Goal: Use online tool/utility: Use online tool/utility

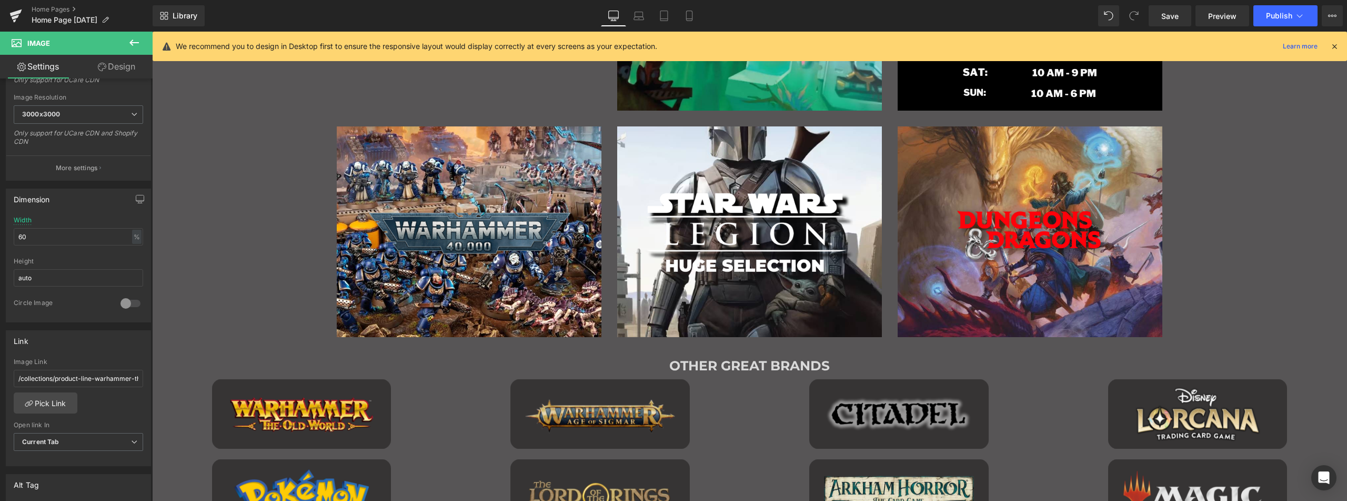
scroll to position [999, 0]
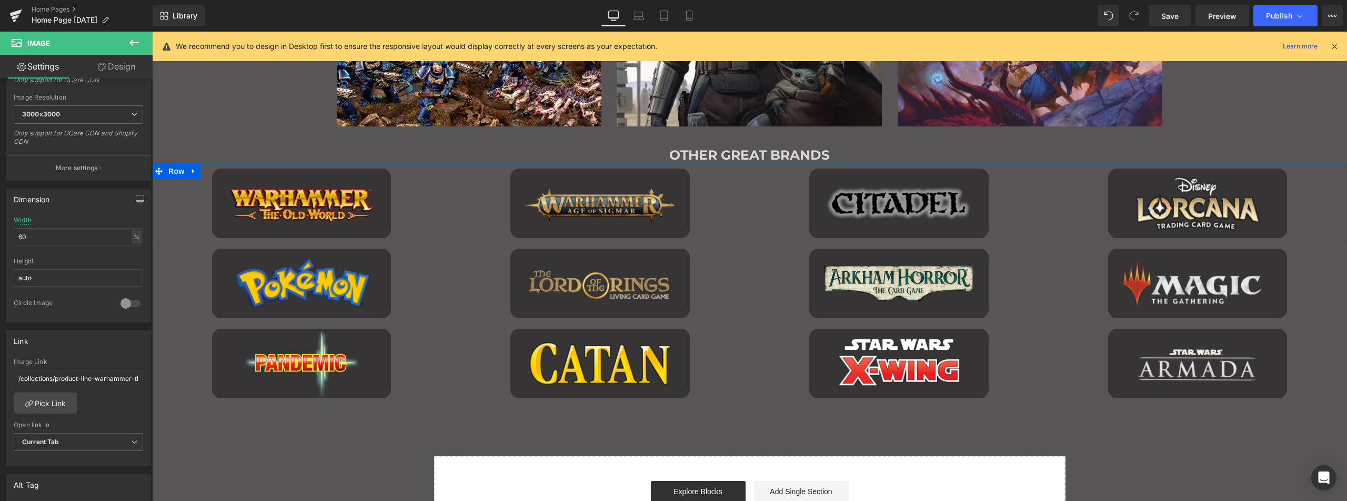
click at [173, 170] on span "Row" at bounding box center [176, 171] width 21 height 16
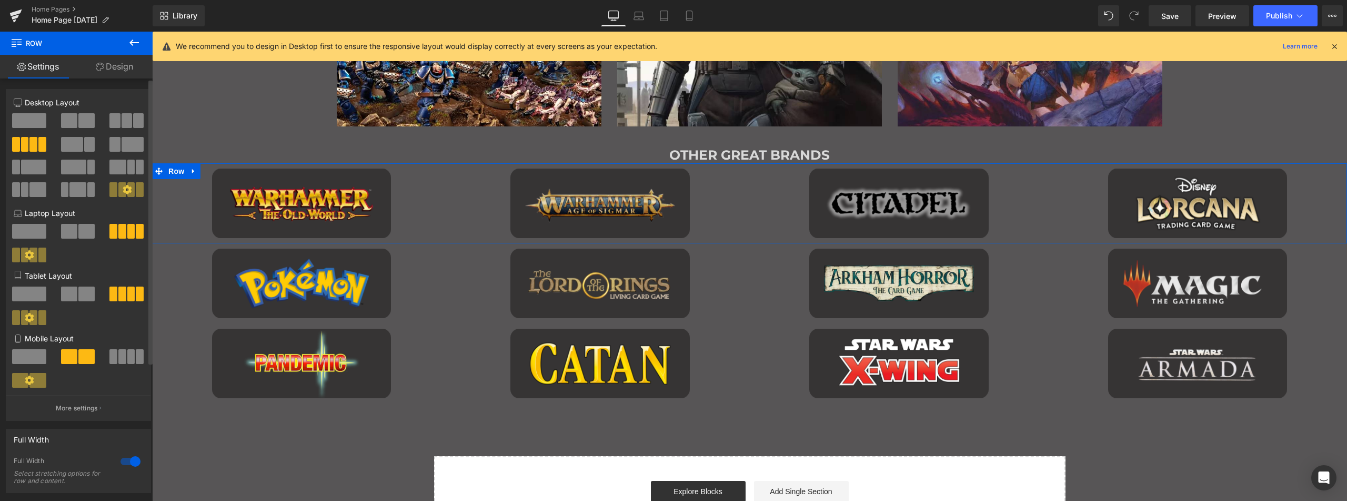
click at [129, 464] on div at bounding box center [130, 461] width 25 height 17
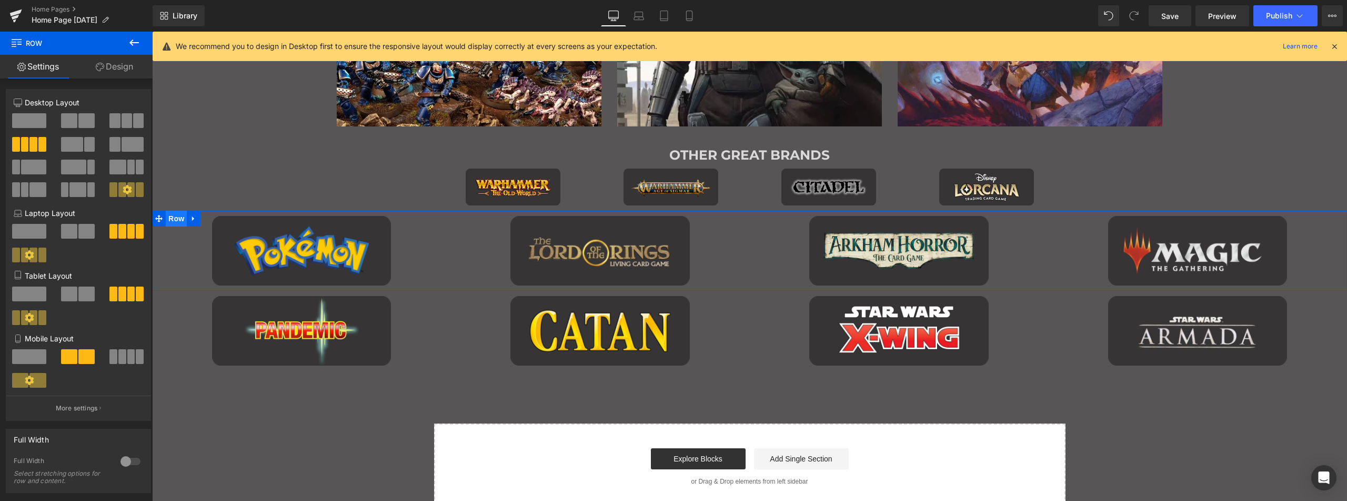
click at [175, 216] on span "Row" at bounding box center [176, 219] width 21 height 16
click at [126, 463] on div at bounding box center [130, 461] width 25 height 17
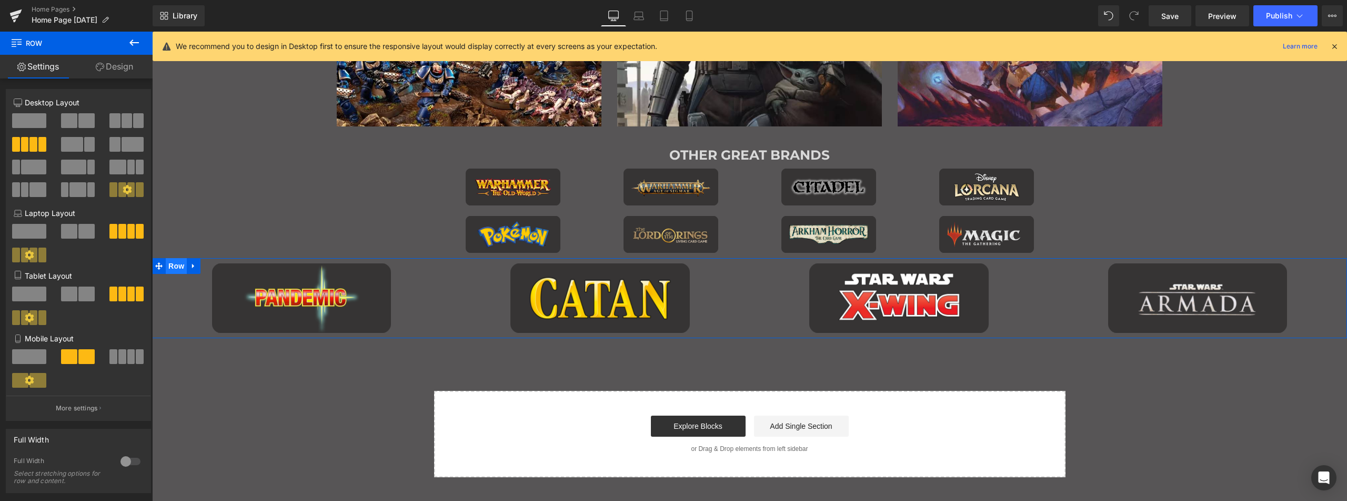
click at [173, 266] on span "Row" at bounding box center [176, 266] width 21 height 16
click at [129, 462] on div at bounding box center [130, 461] width 25 height 17
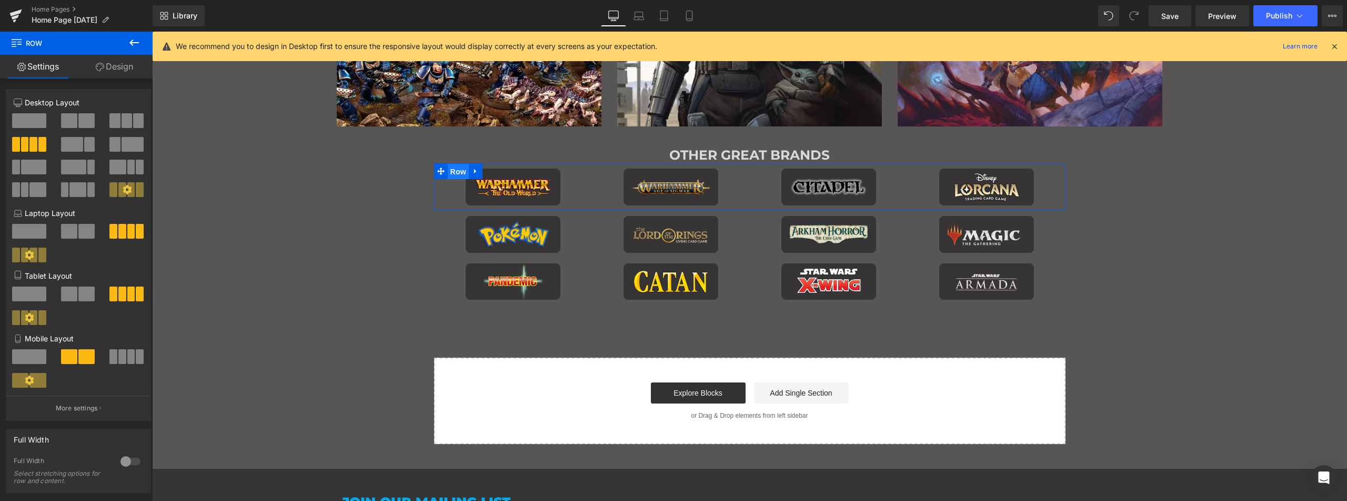
click at [452, 173] on span "Row" at bounding box center [458, 172] width 21 height 16
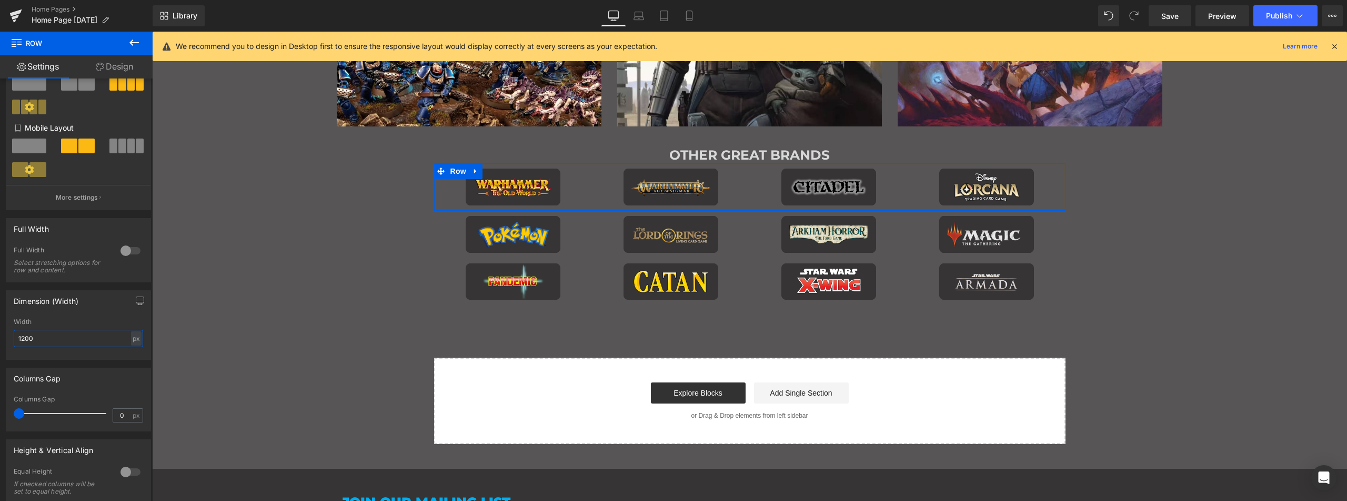
click at [62, 337] on input "1200" at bounding box center [78, 337] width 129 height 17
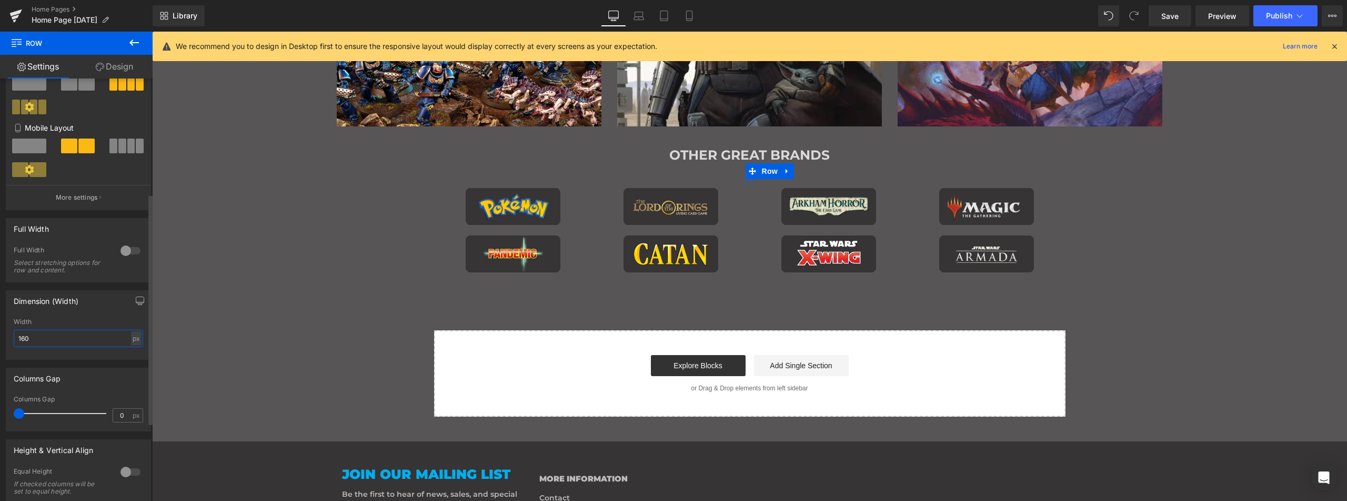
type input "1600"
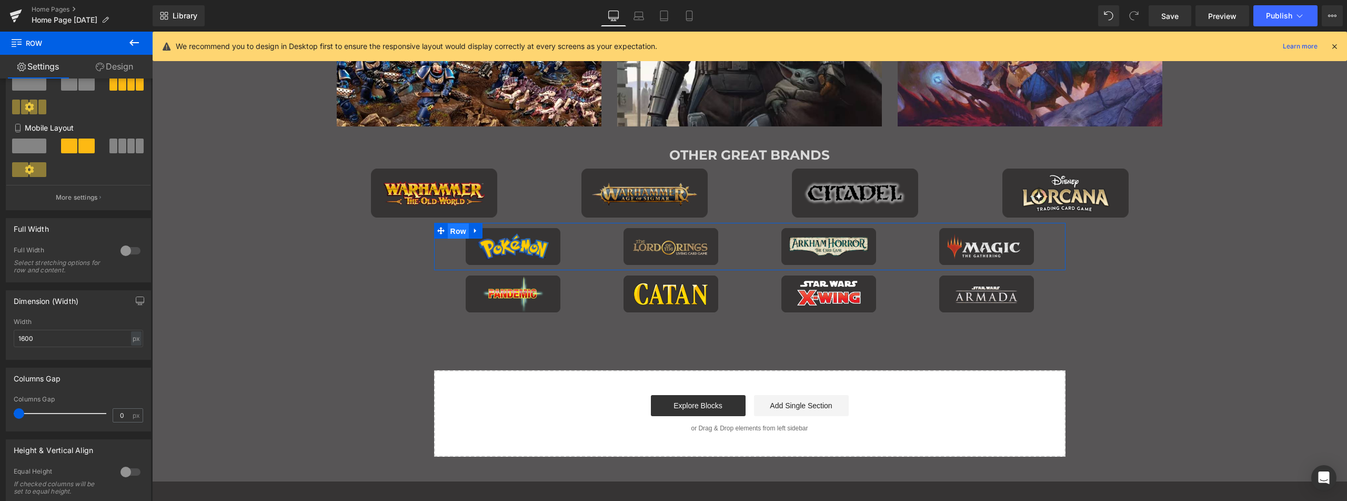
click at [448, 228] on span "Row" at bounding box center [458, 231] width 21 height 16
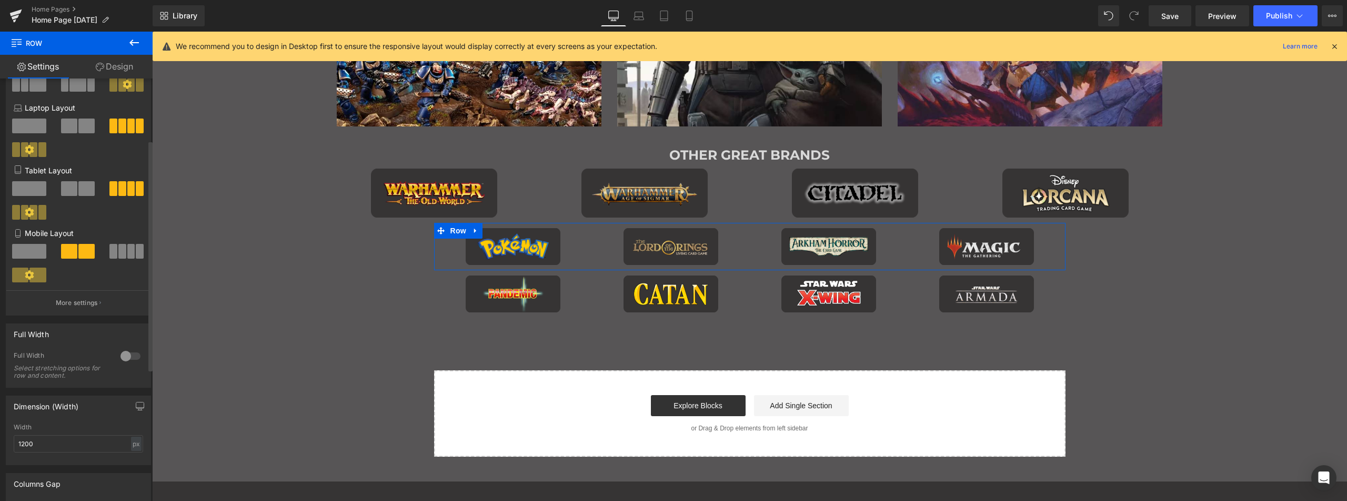
scroll to position [158, 0]
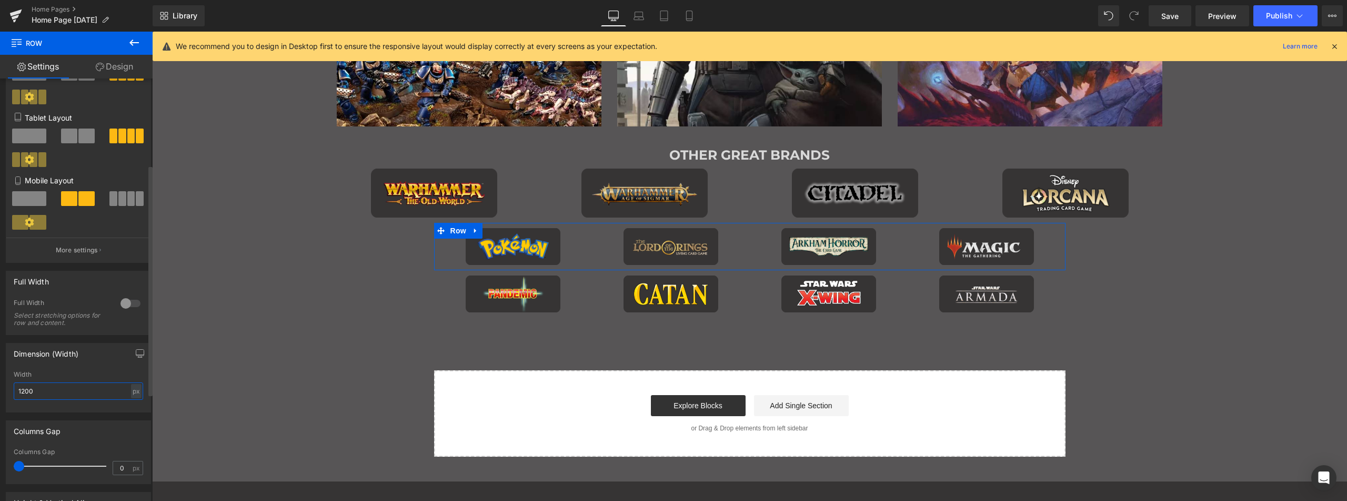
click at [58, 387] on input "1200" at bounding box center [78, 390] width 129 height 17
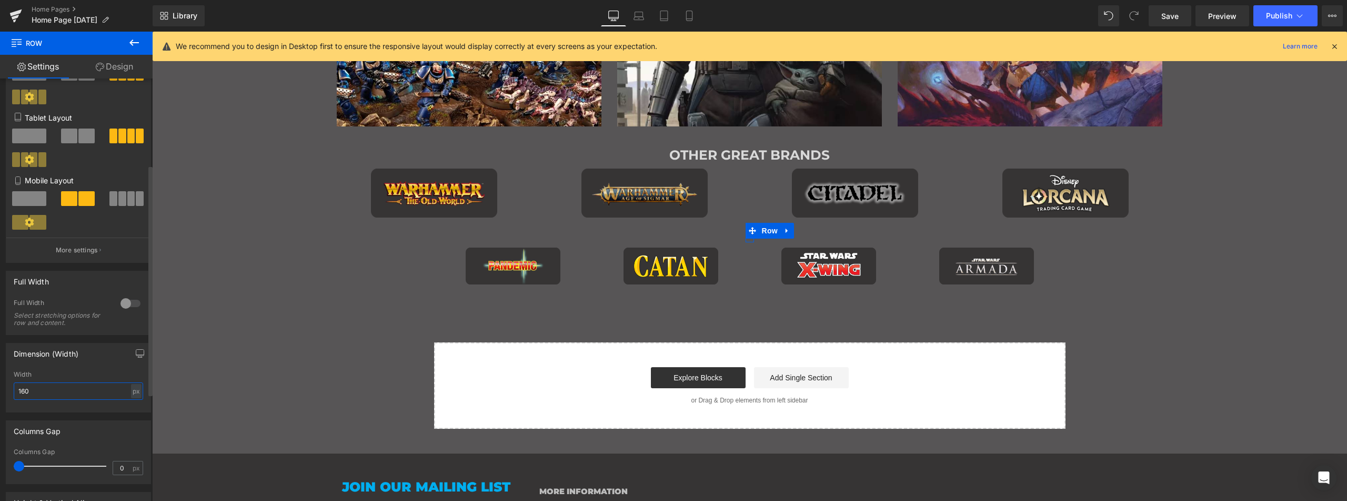
type input "1600"
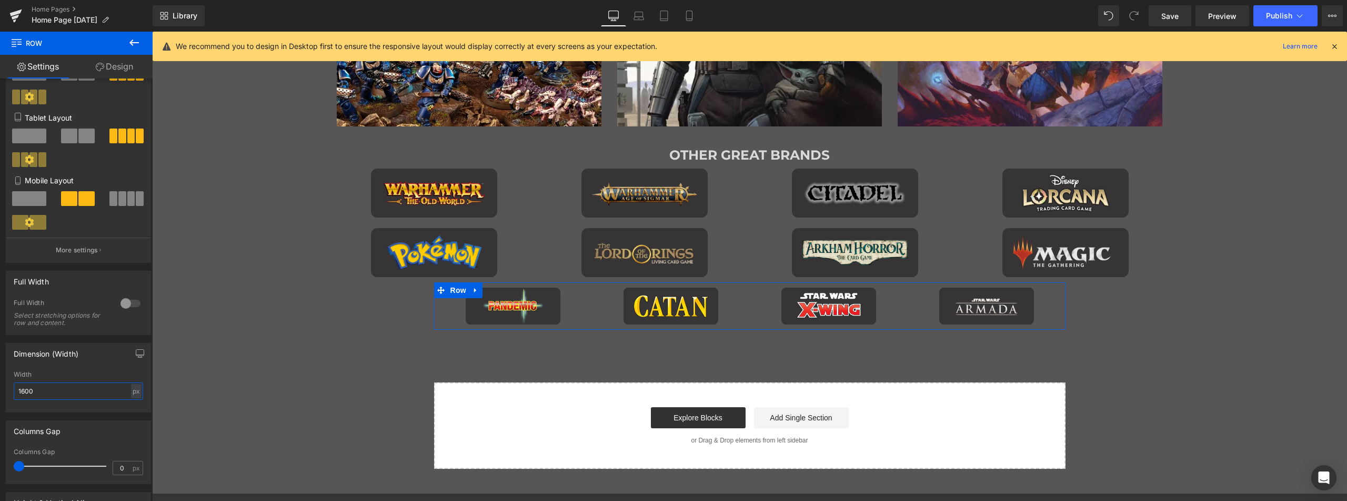
drag, startPoint x: 453, startPoint y: 285, endPoint x: 276, endPoint y: 354, distance: 189.1
click at [453, 285] on span "Row" at bounding box center [458, 290] width 21 height 16
click at [62, 387] on input "1200" at bounding box center [78, 390] width 129 height 17
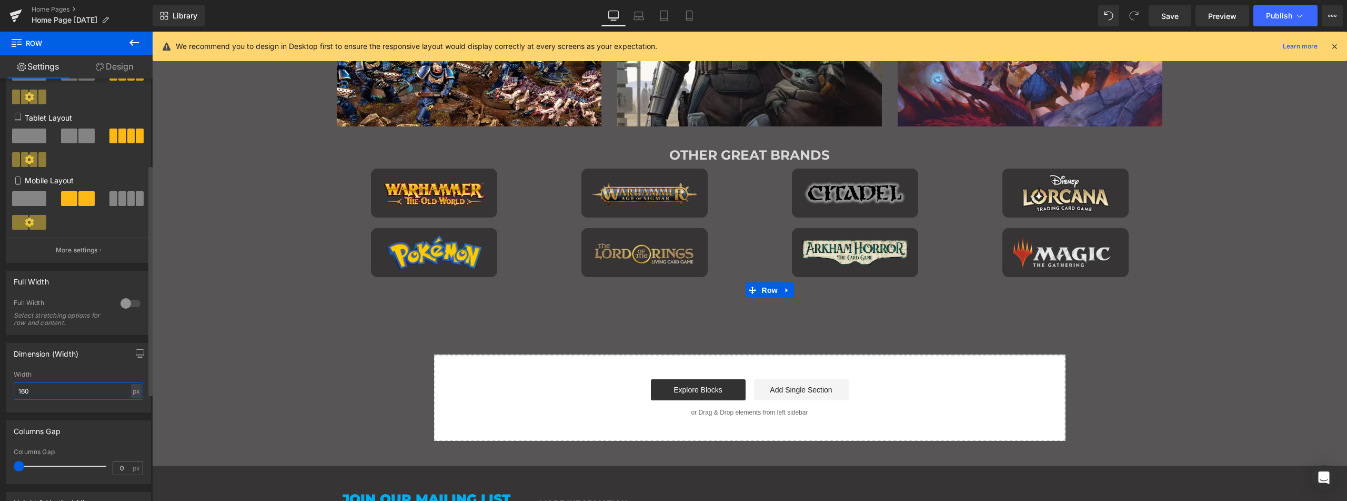
type input "1600"
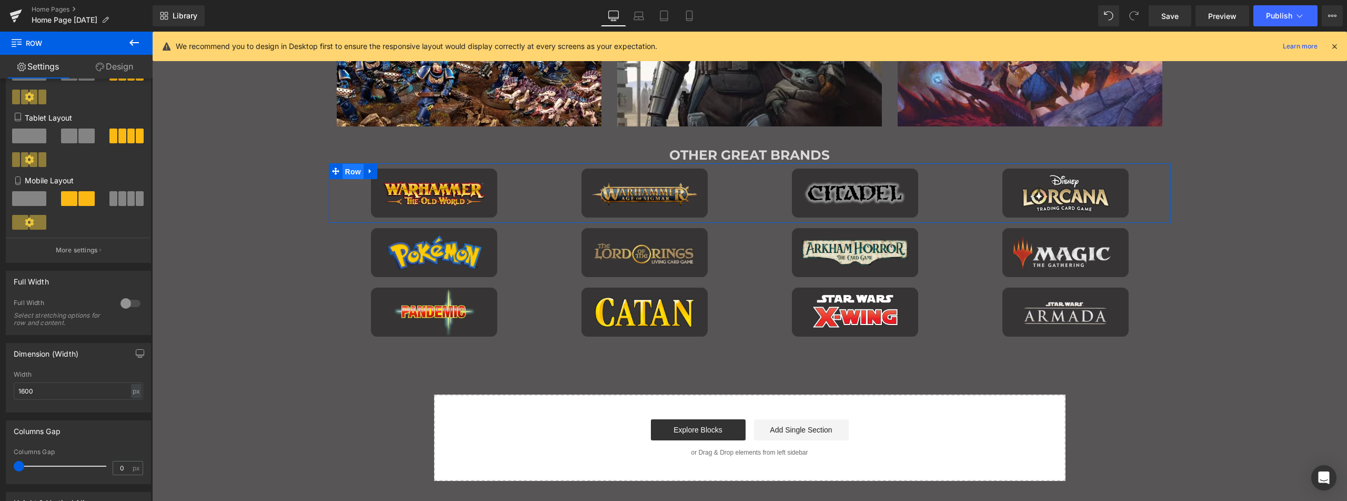
click at [349, 168] on span "Row" at bounding box center [353, 172] width 21 height 16
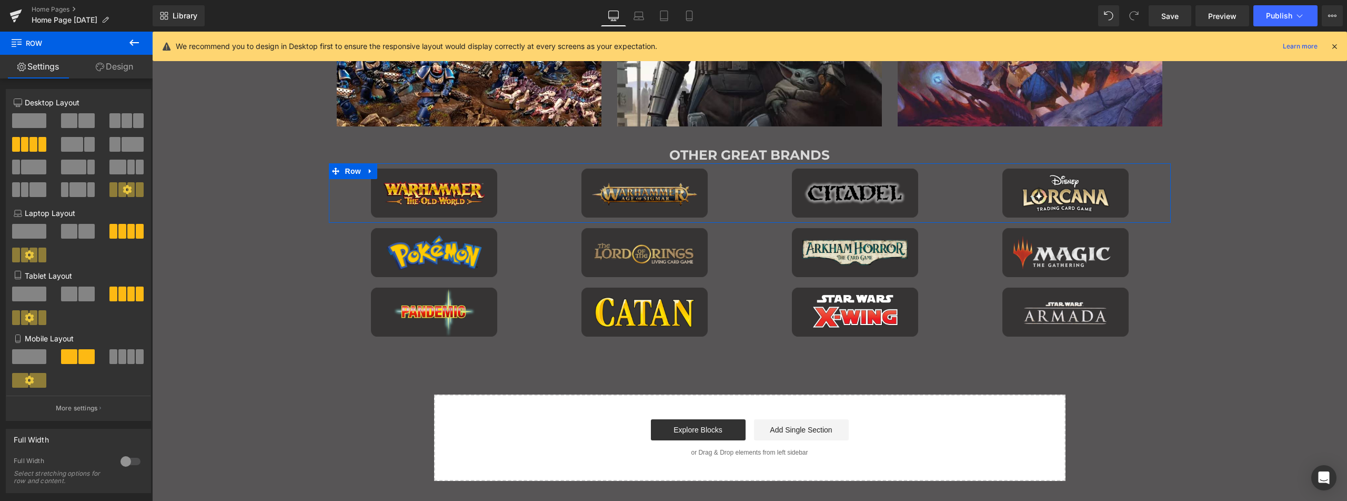
click at [124, 65] on link "Design" at bounding box center [114, 67] width 76 height 24
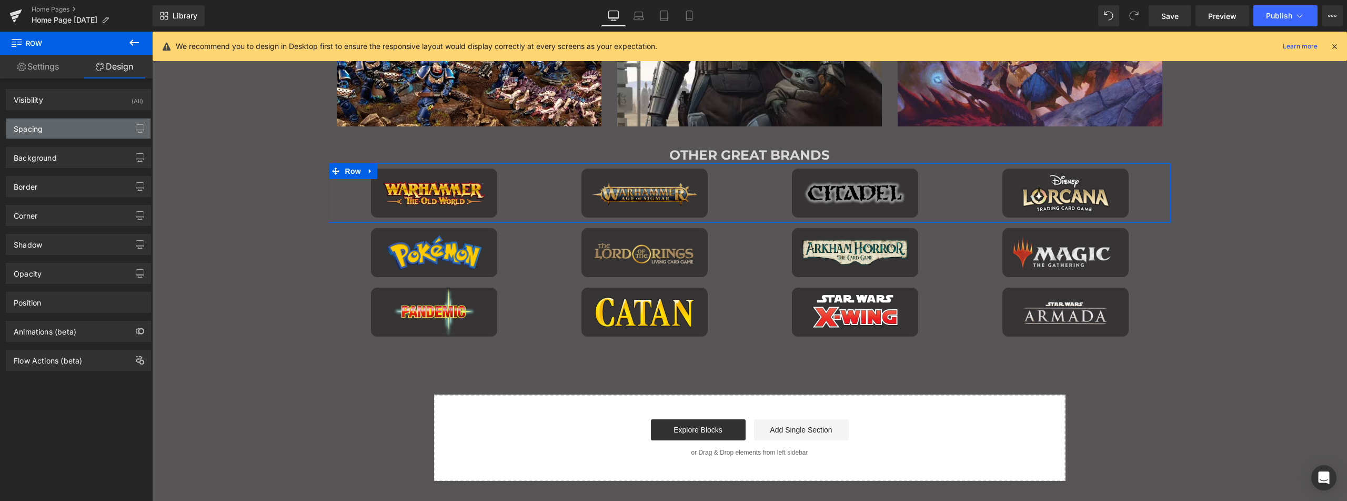
type input "0"
type input "10"
type input "0"
type input "10"
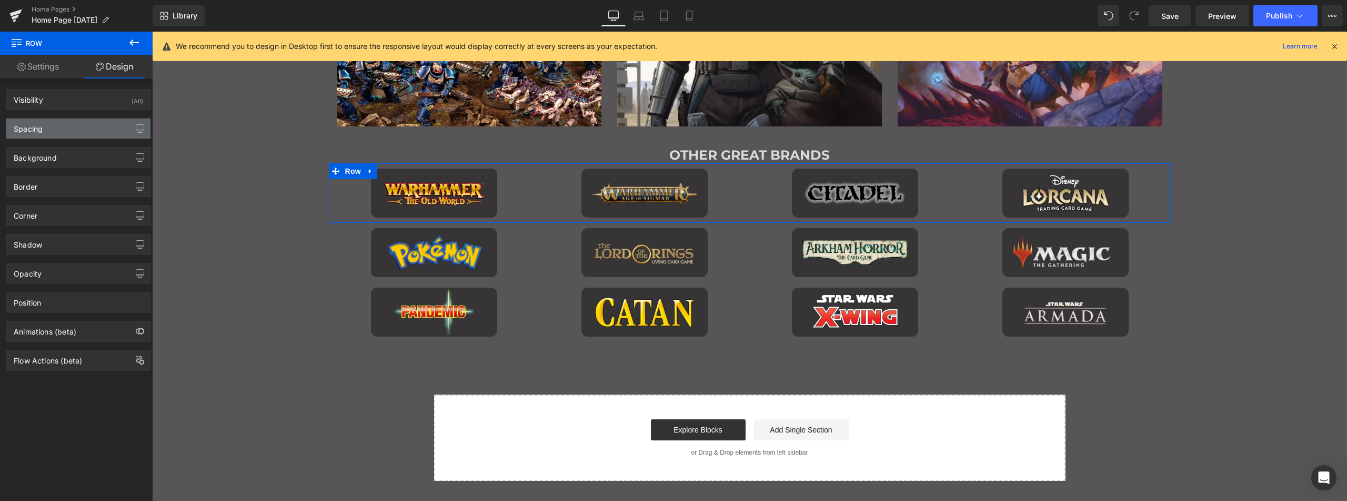
type input "0"
click at [40, 133] on div "Spacing" at bounding box center [28, 125] width 29 height 15
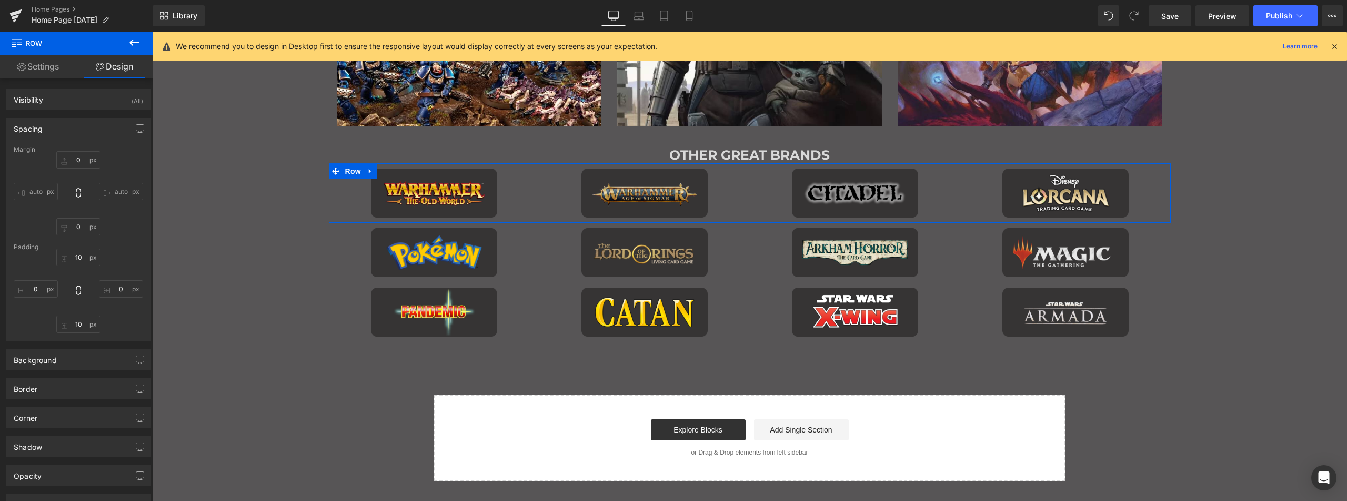
click at [46, 58] on link "Settings" at bounding box center [38, 67] width 76 height 24
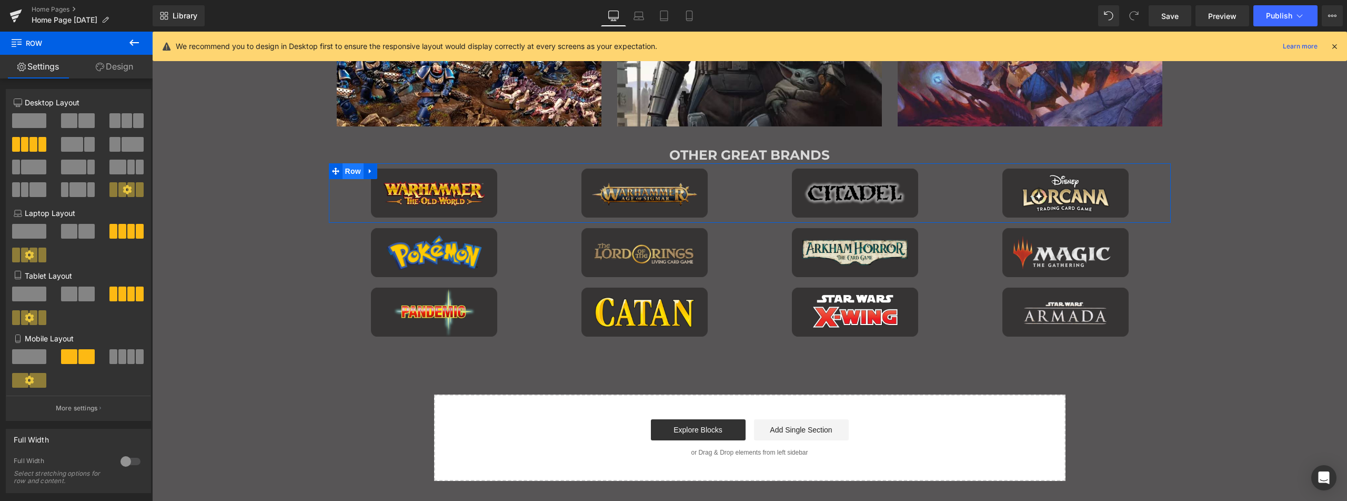
click at [352, 167] on span "Row" at bounding box center [353, 171] width 21 height 16
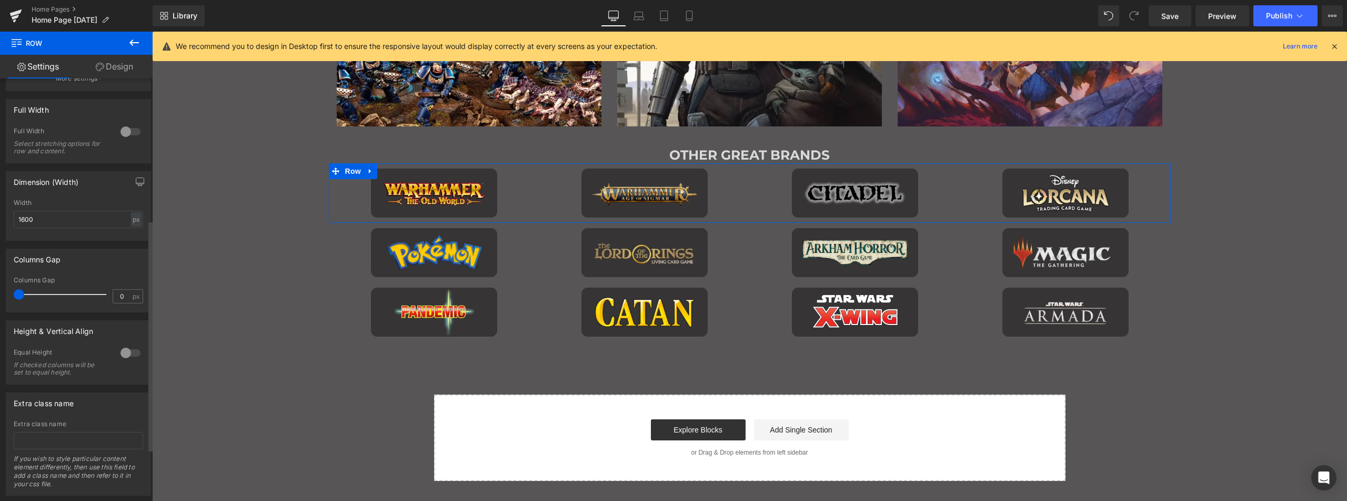
scroll to position [354, 0]
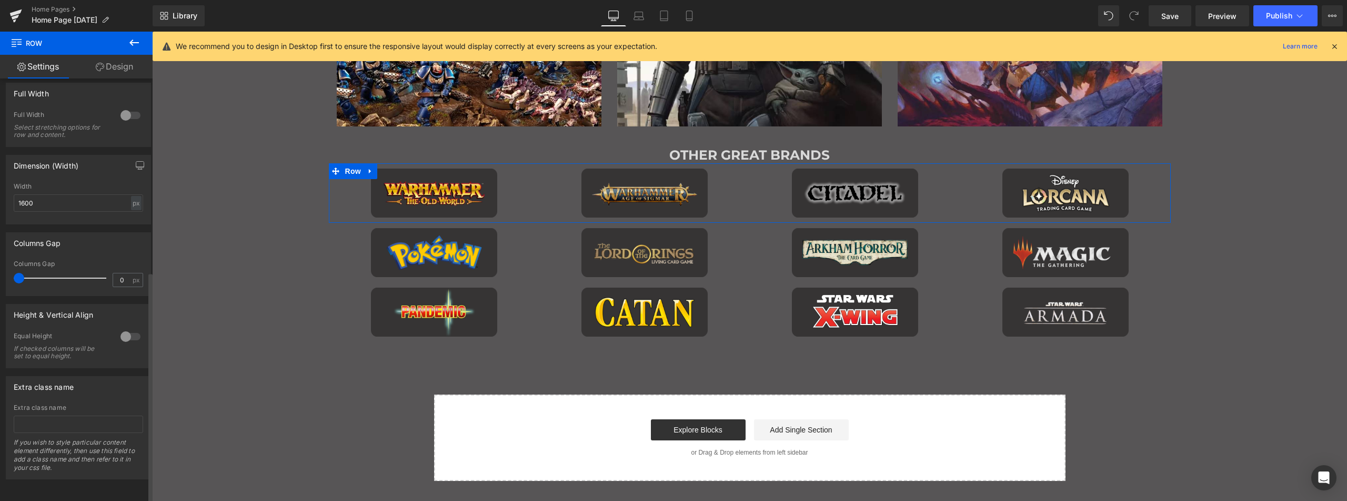
click at [129, 328] on div at bounding box center [130, 336] width 25 height 17
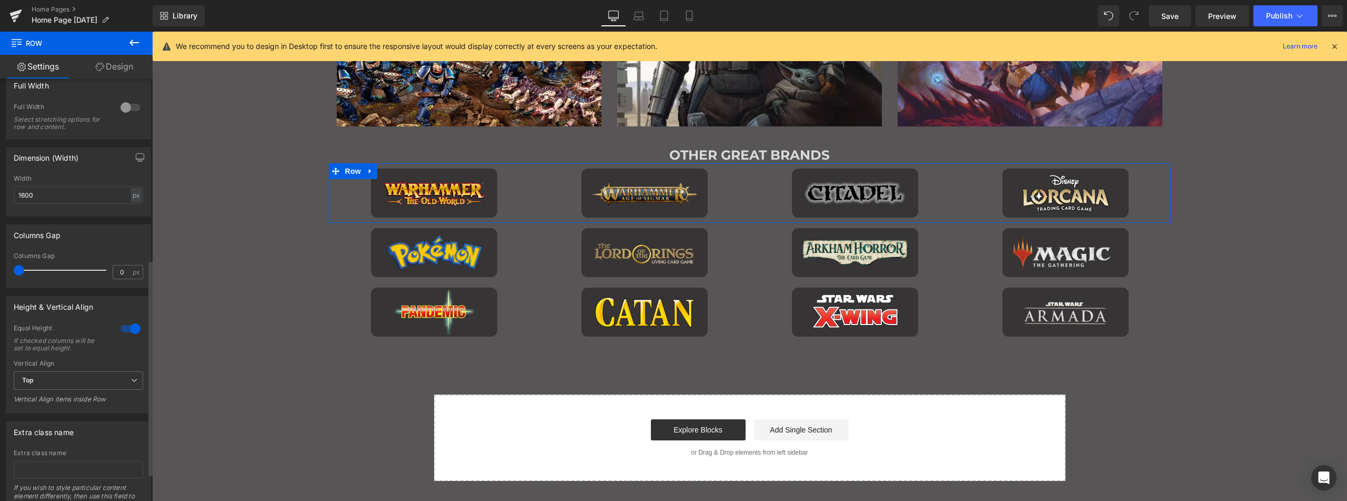
click at [129, 327] on div at bounding box center [130, 328] width 25 height 17
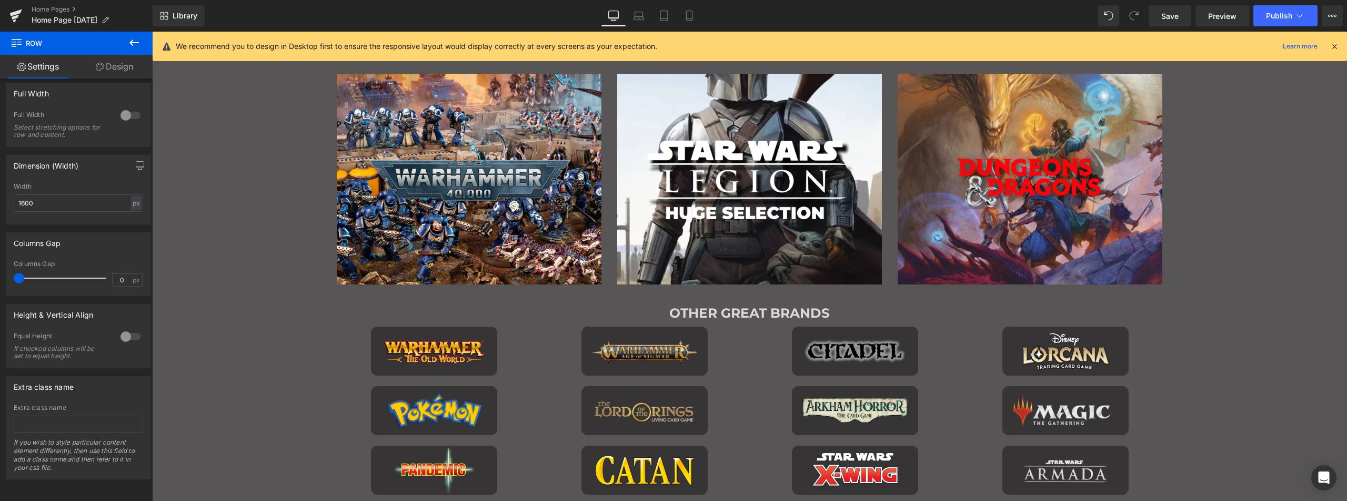
scroll to position [946, 0]
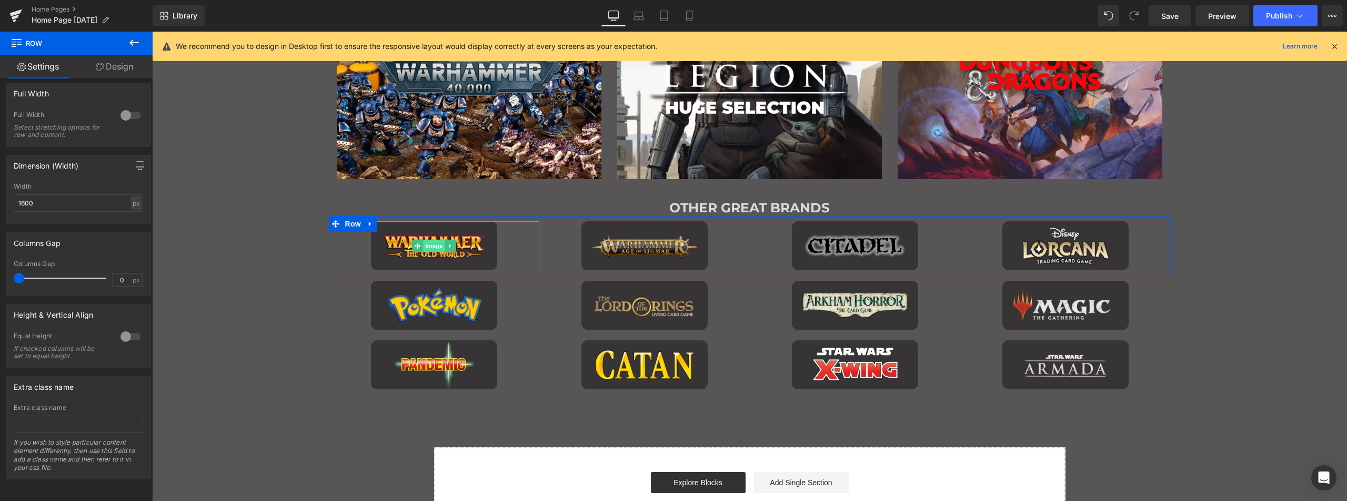
click at [431, 249] on span "Image" at bounding box center [434, 245] width 22 height 13
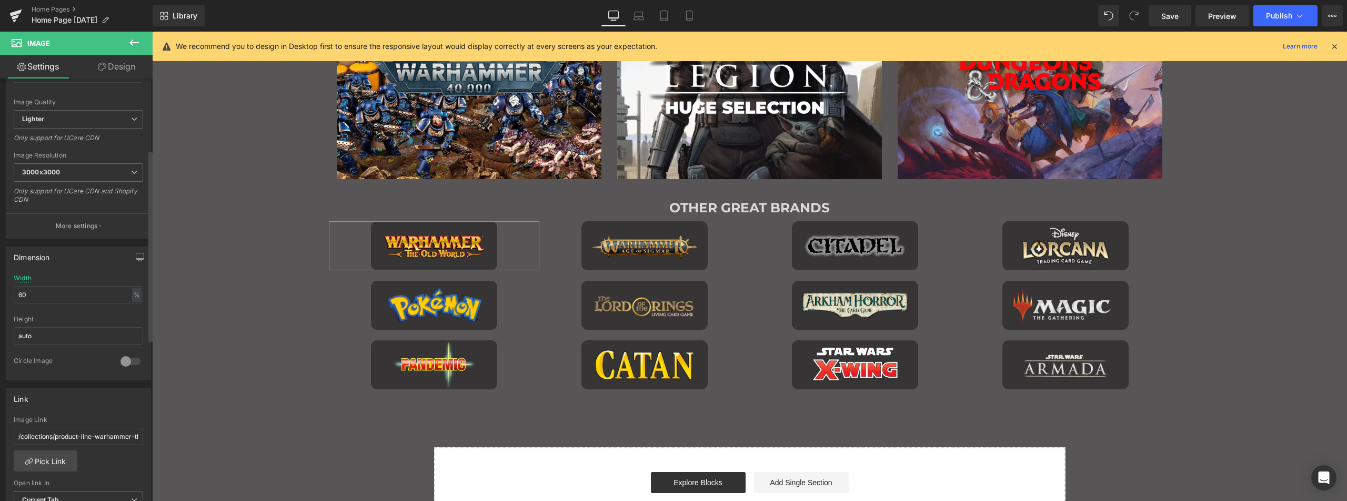
scroll to position [158, 0]
click at [84, 287] on input "60" at bounding box center [78, 289] width 129 height 17
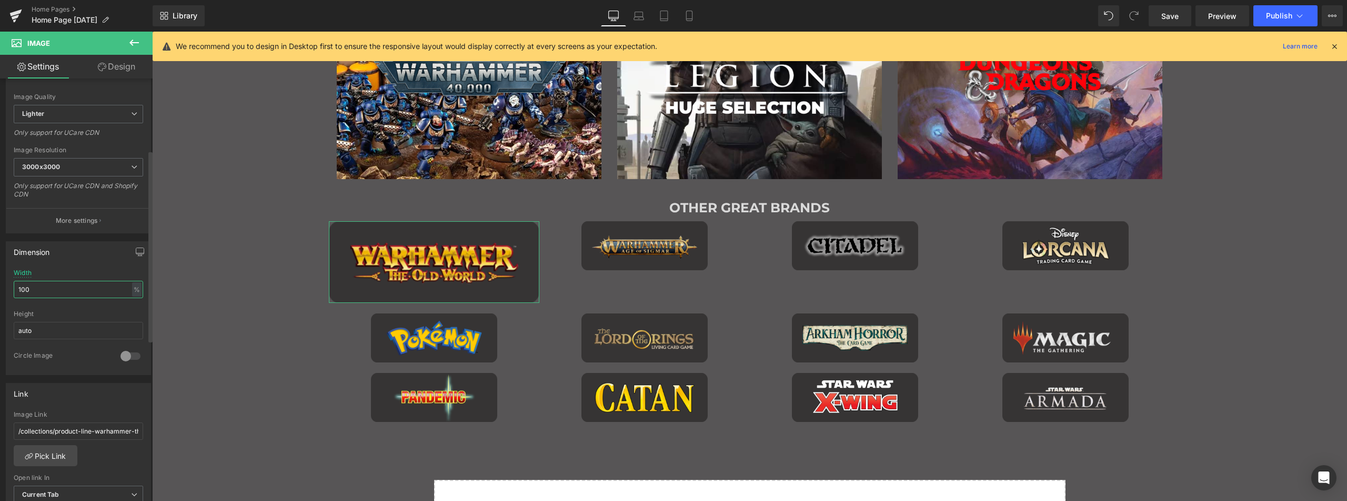
click at [40, 289] on input "100" at bounding box center [78, 289] width 129 height 17
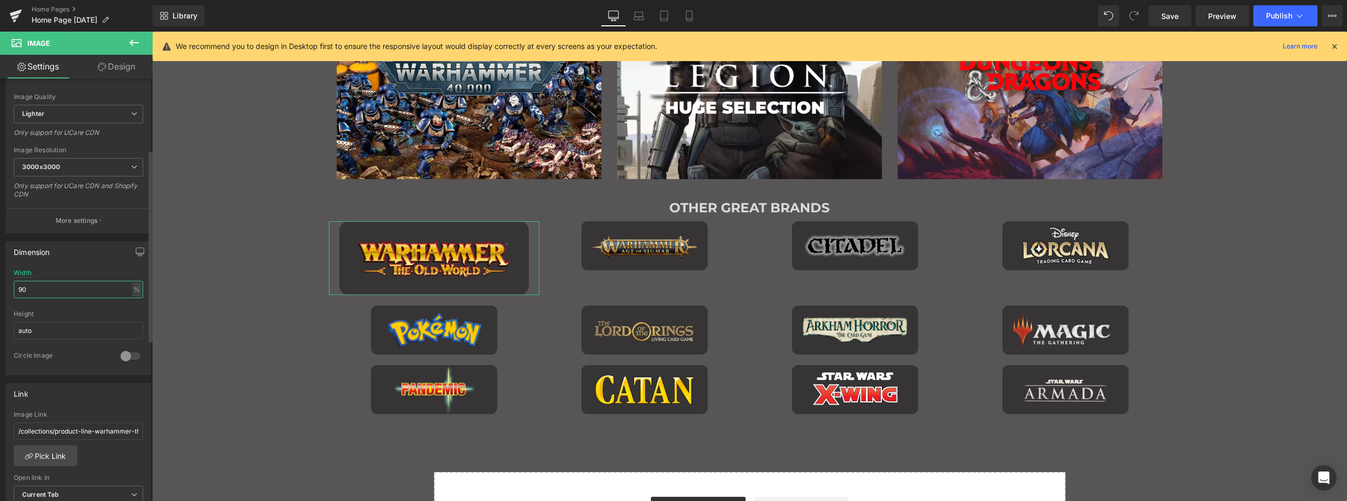
click at [43, 289] on input "90" at bounding box center [78, 289] width 129 height 17
type input "95"
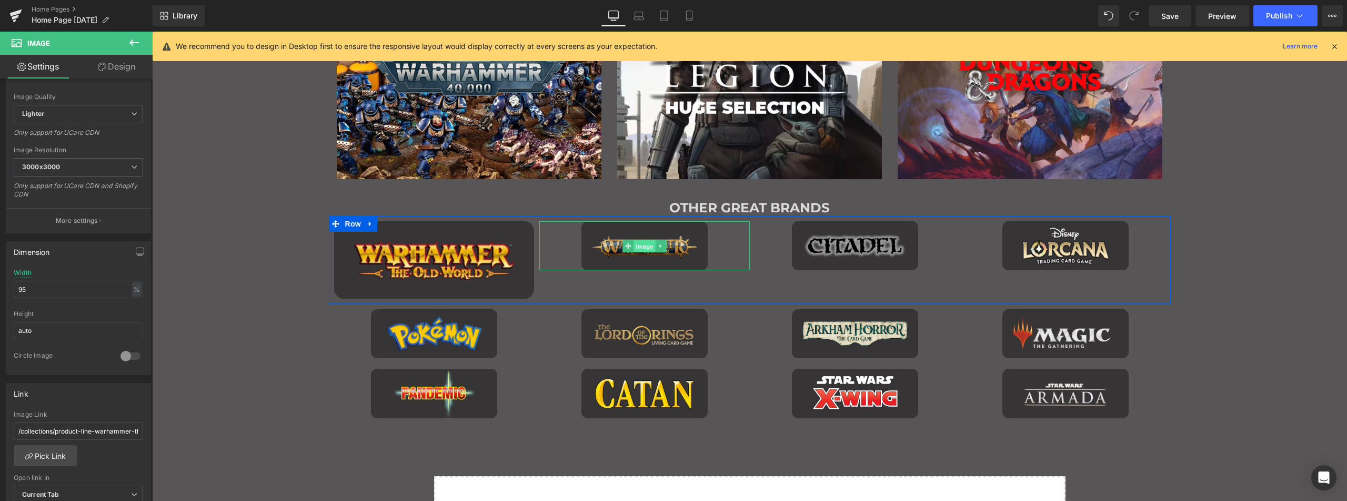
click at [637, 243] on span "Image" at bounding box center [645, 245] width 22 height 13
click at [64, 282] on input "60" at bounding box center [78, 289] width 129 height 17
click at [64, 281] on input "60" at bounding box center [78, 289] width 129 height 17
type input "95"
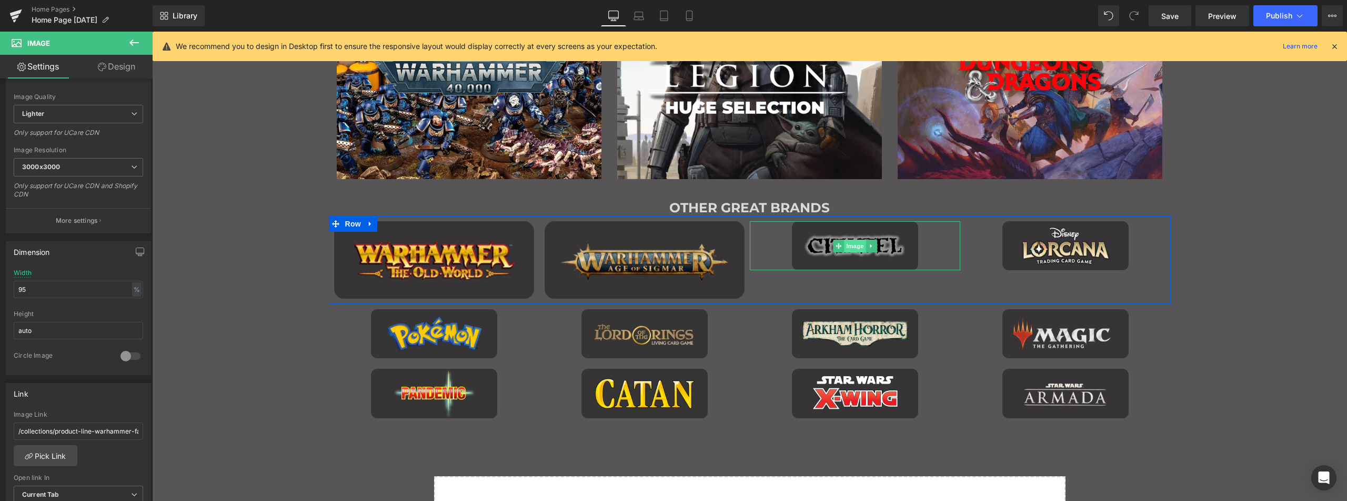
click at [851, 246] on span "Image" at bounding box center [855, 245] width 22 height 13
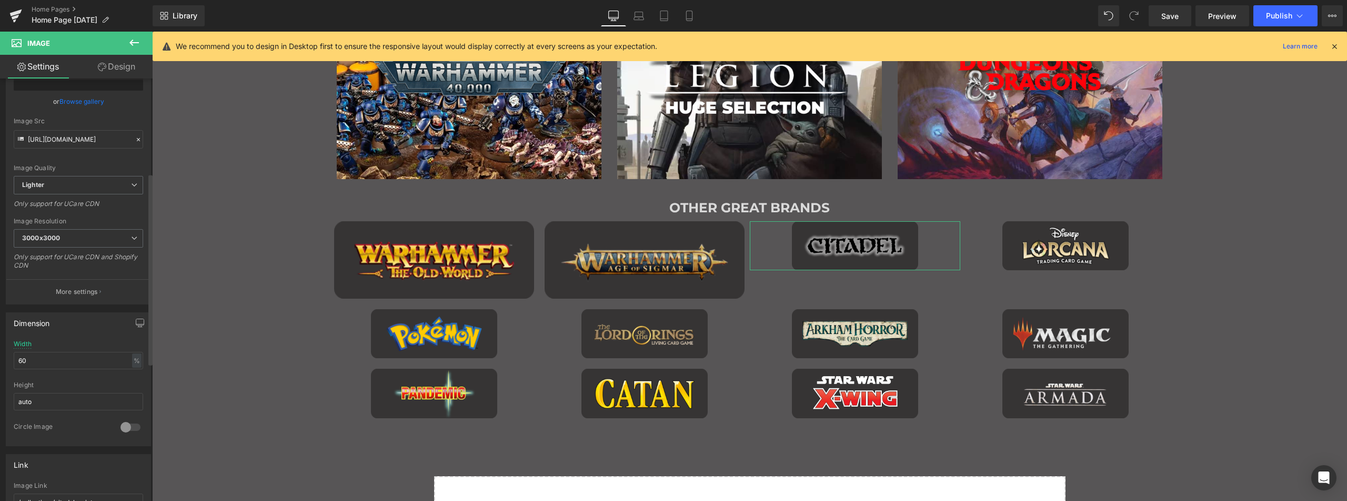
scroll to position [211, 0]
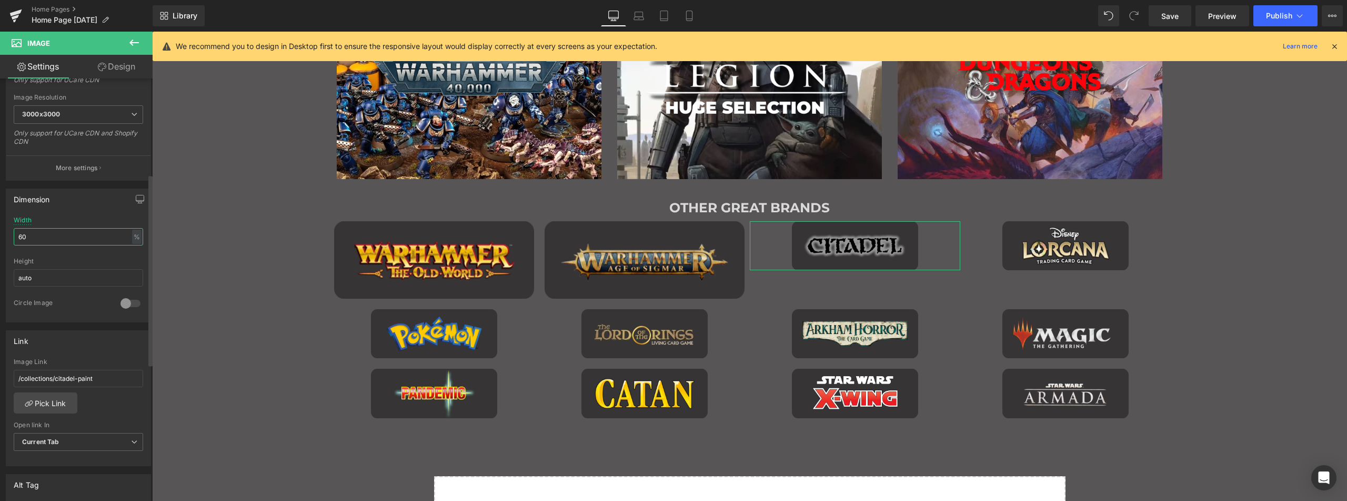
click at [41, 238] on input "60" at bounding box center [78, 236] width 129 height 17
type input "95"
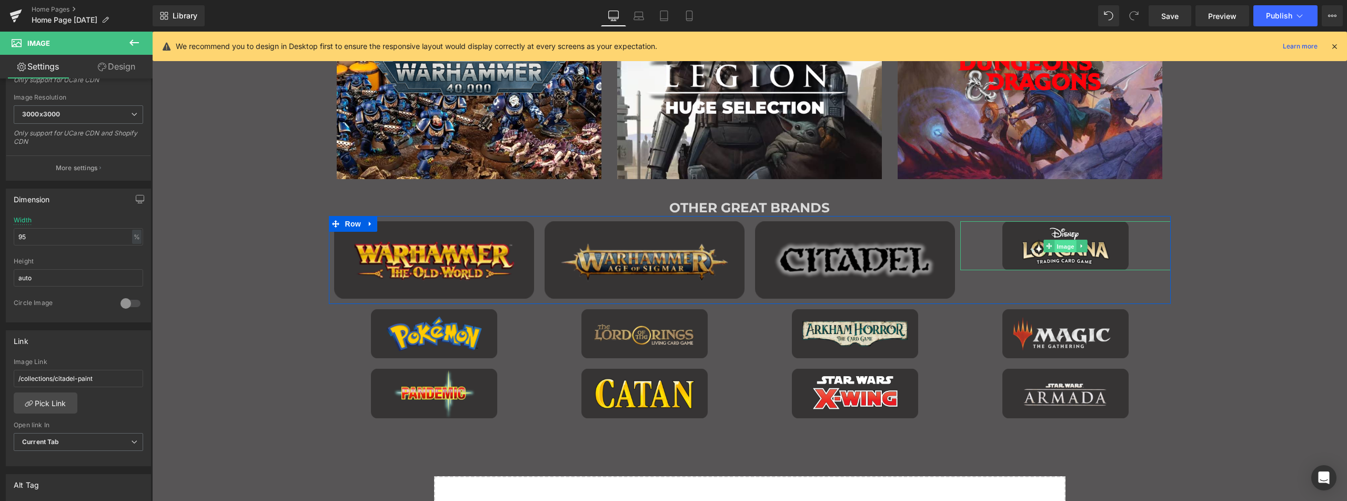
click at [1065, 246] on span "Image" at bounding box center [1066, 245] width 22 height 13
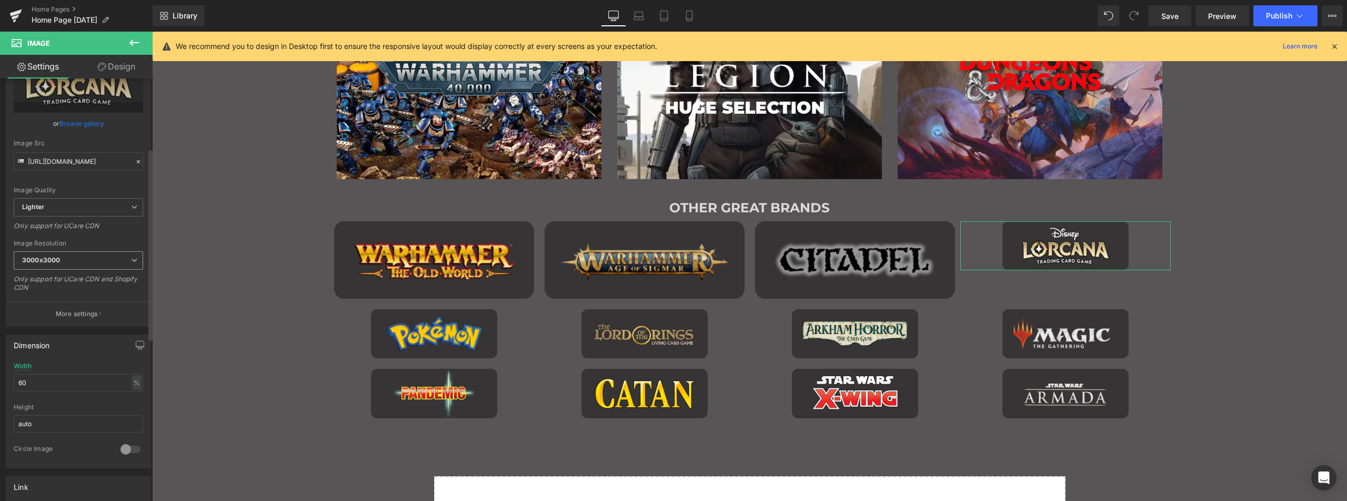
scroll to position [158, 0]
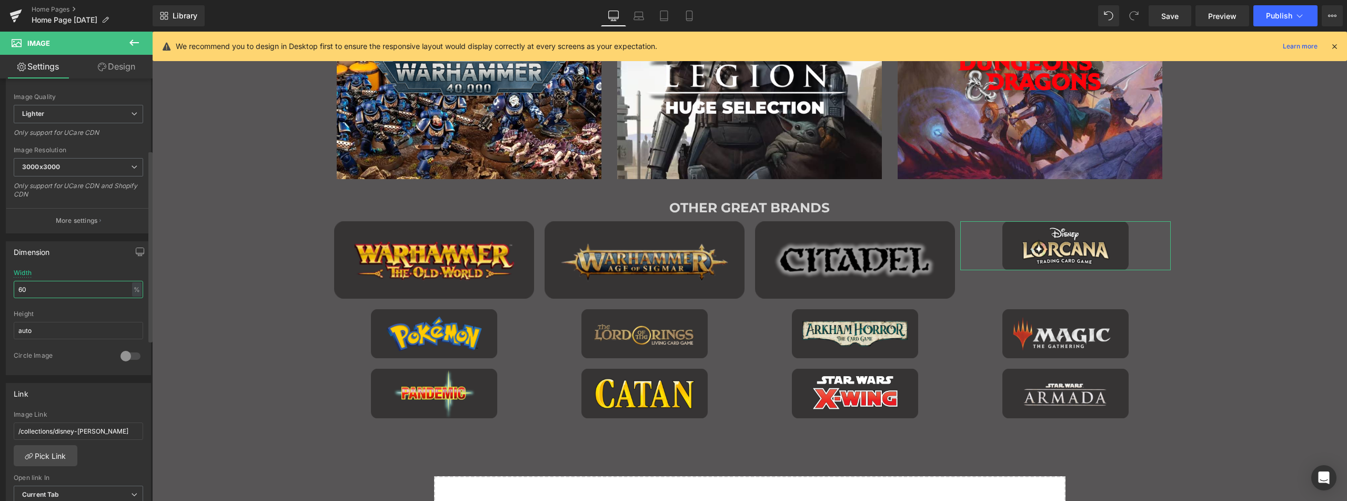
click at [58, 289] on input "60" at bounding box center [78, 289] width 129 height 17
type input "95"
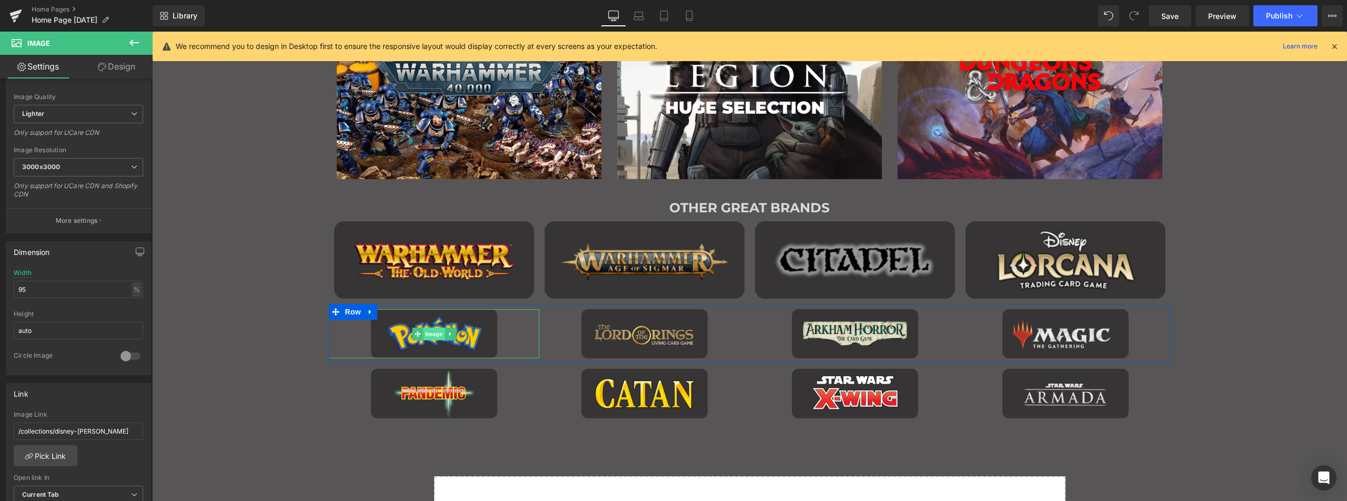
click at [439, 331] on span "Image" at bounding box center [434, 333] width 22 height 13
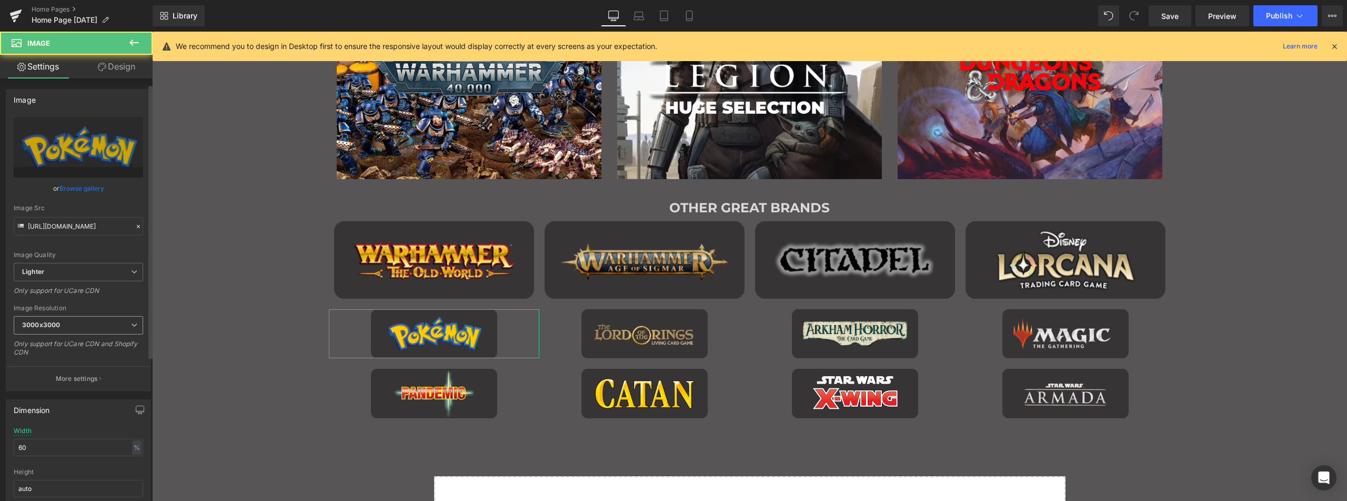
scroll to position [211, 0]
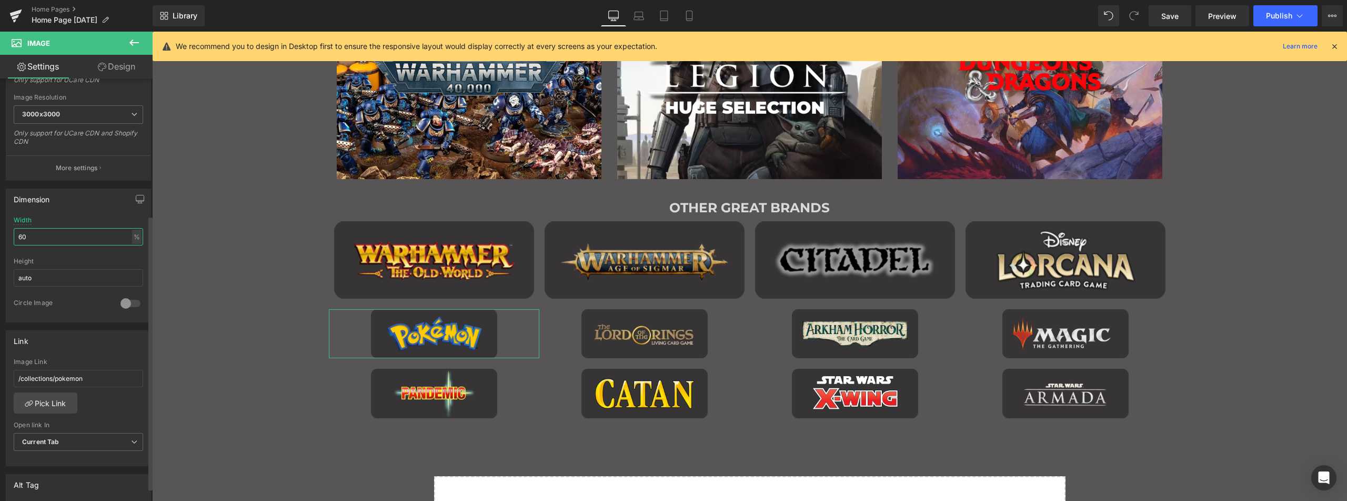
click at [41, 234] on input "60" at bounding box center [78, 236] width 129 height 17
type input "95"
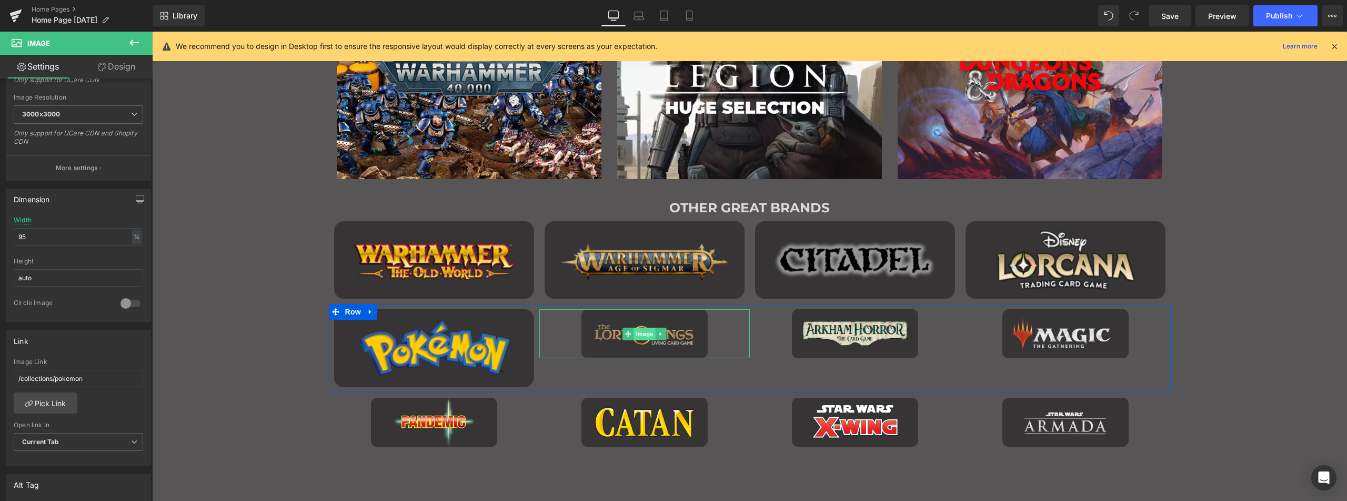
click at [646, 335] on span "Image" at bounding box center [645, 333] width 22 height 13
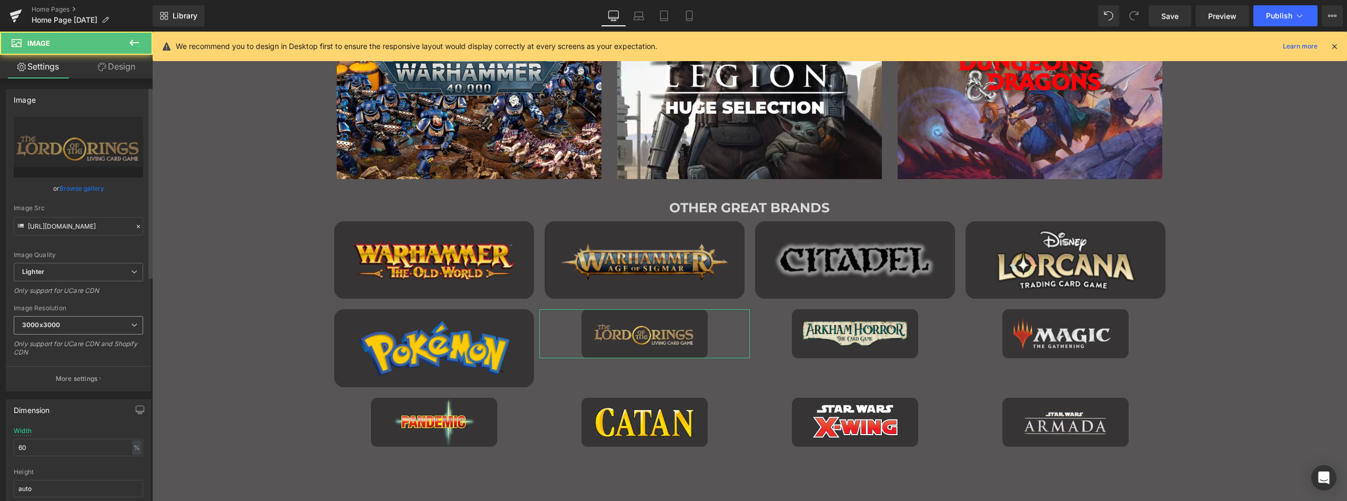
scroll to position [158, 0]
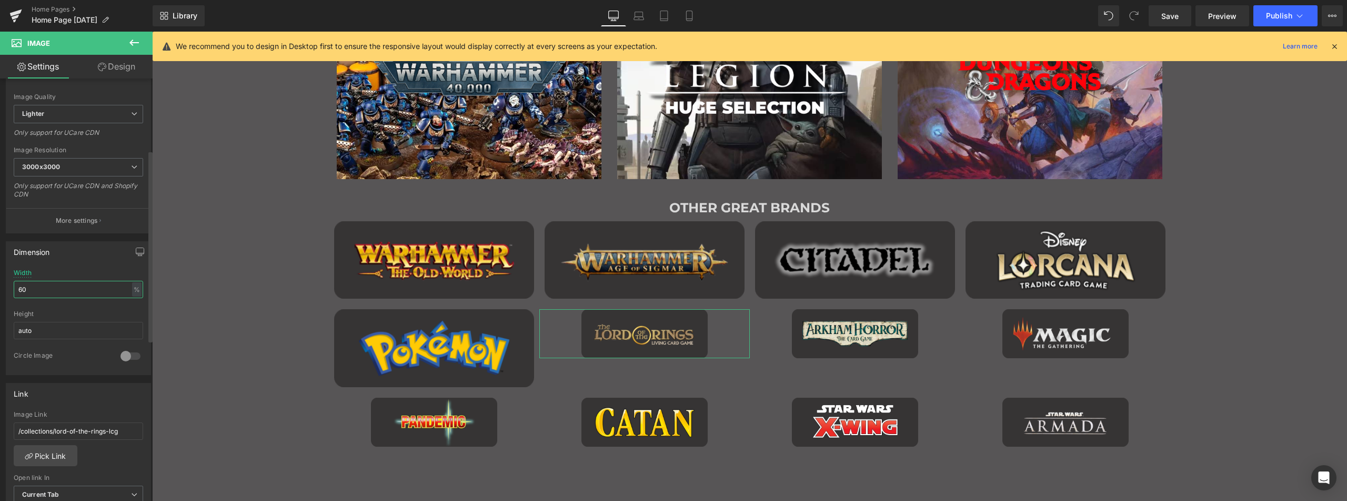
click at [42, 281] on input "60" at bounding box center [78, 289] width 129 height 17
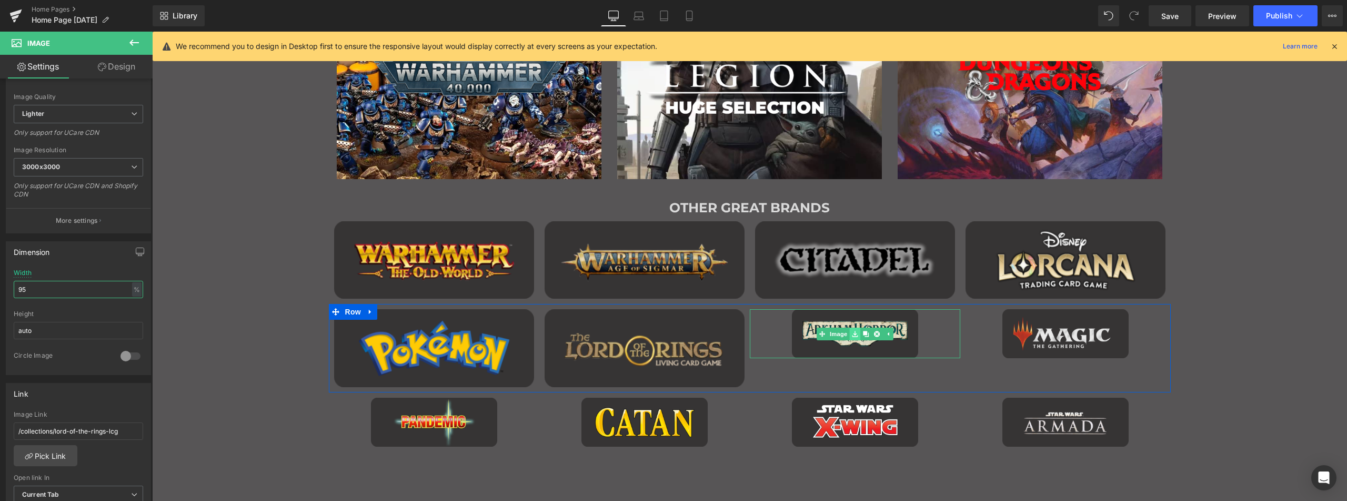
type input "95"
click at [849, 332] on link "Main content" at bounding box center [854, 333] width 11 height 13
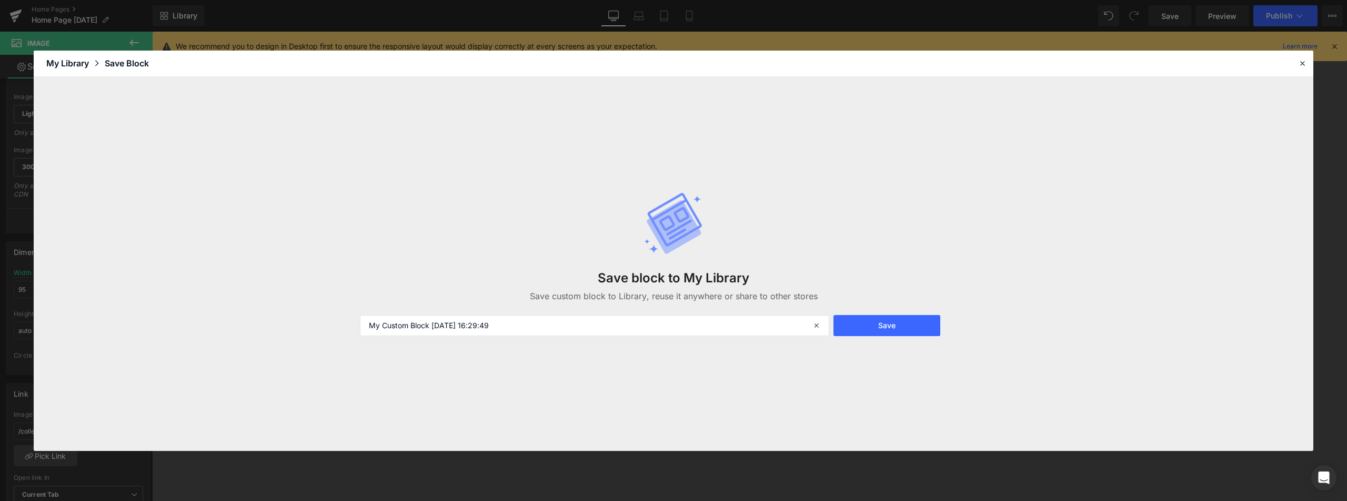
click at [832, 335] on div "My Custom Block [DATE] 16:29:49" at bounding box center [594, 325] width 480 height 21
click at [1296, 61] on header "Library Elements Blocks Templates Saved Library My Library Save Block" at bounding box center [674, 64] width 1280 height 26
click at [1304, 64] on icon at bounding box center [1302, 62] width 9 height 9
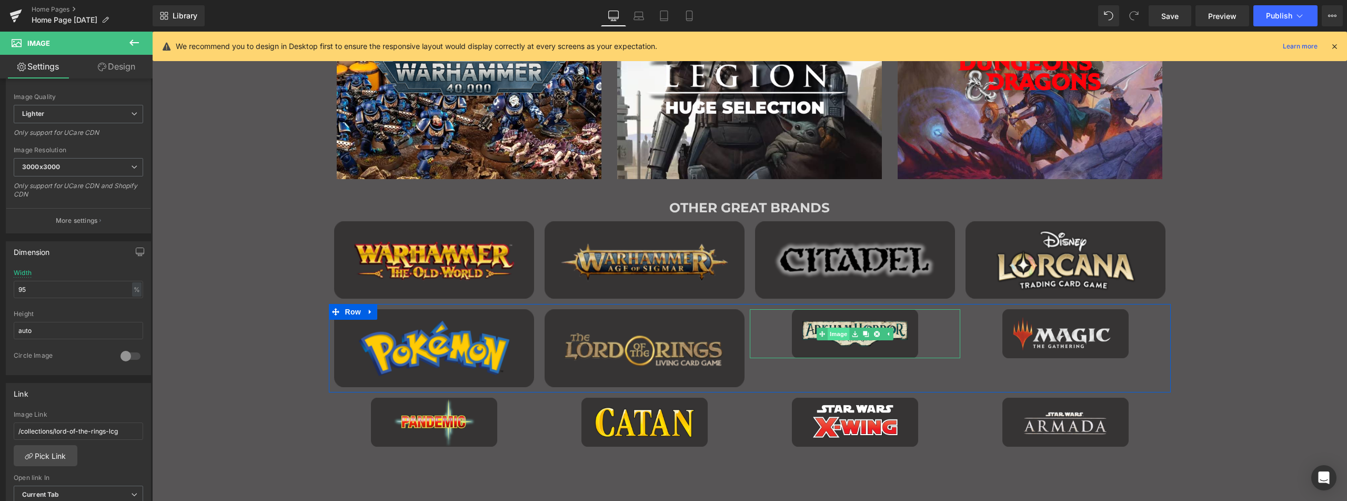
click at [834, 333] on link "Image" at bounding box center [833, 333] width 33 height 13
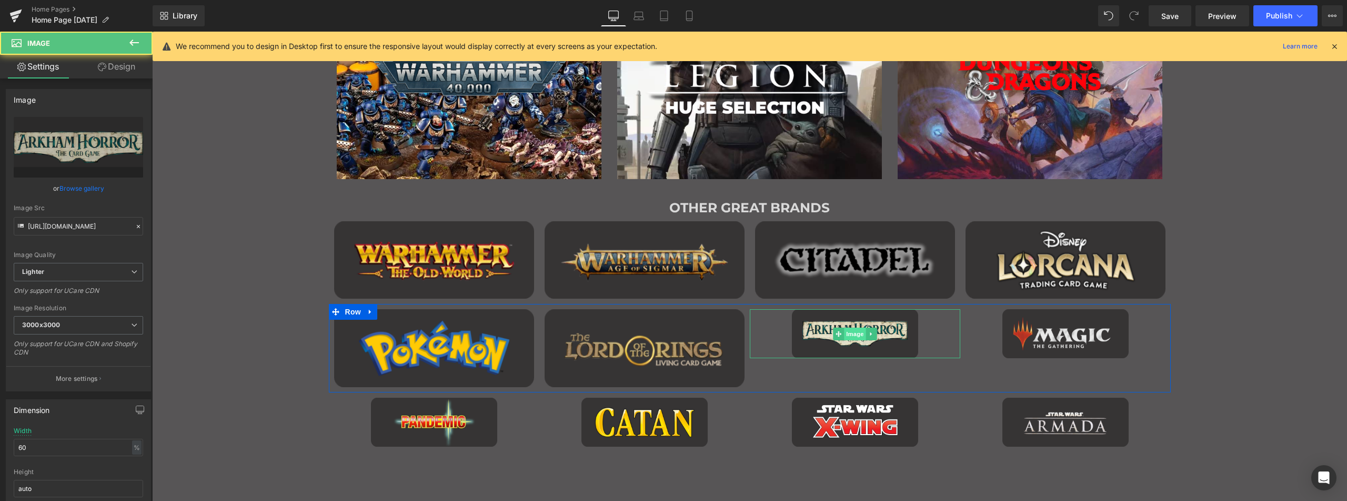
click at [848, 332] on span "Image" at bounding box center [855, 333] width 22 height 13
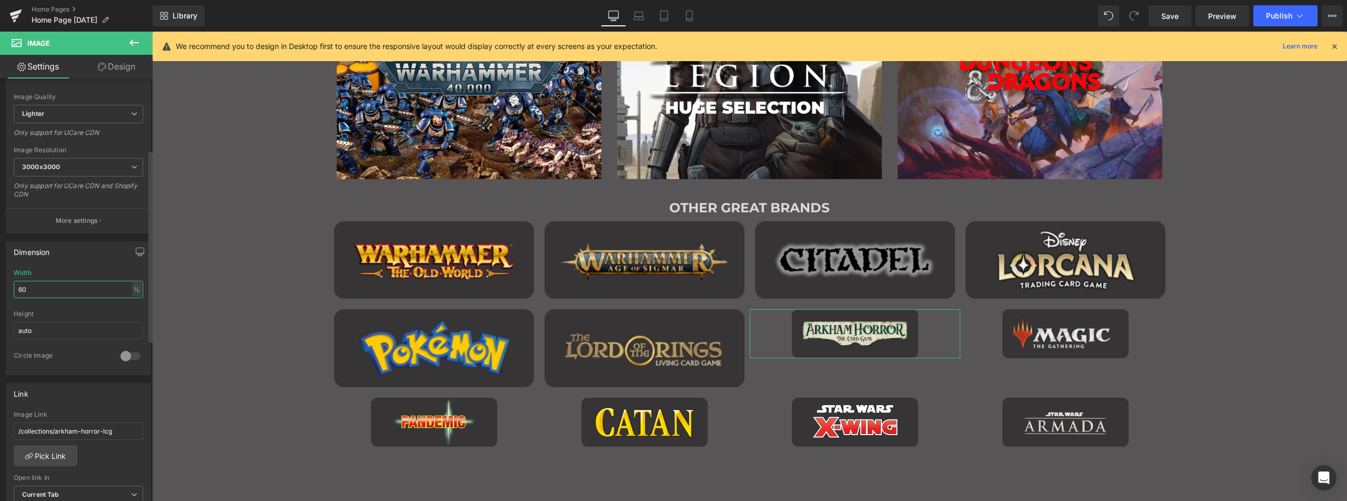
click at [61, 287] on input "60" at bounding box center [78, 289] width 129 height 17
type input "95"
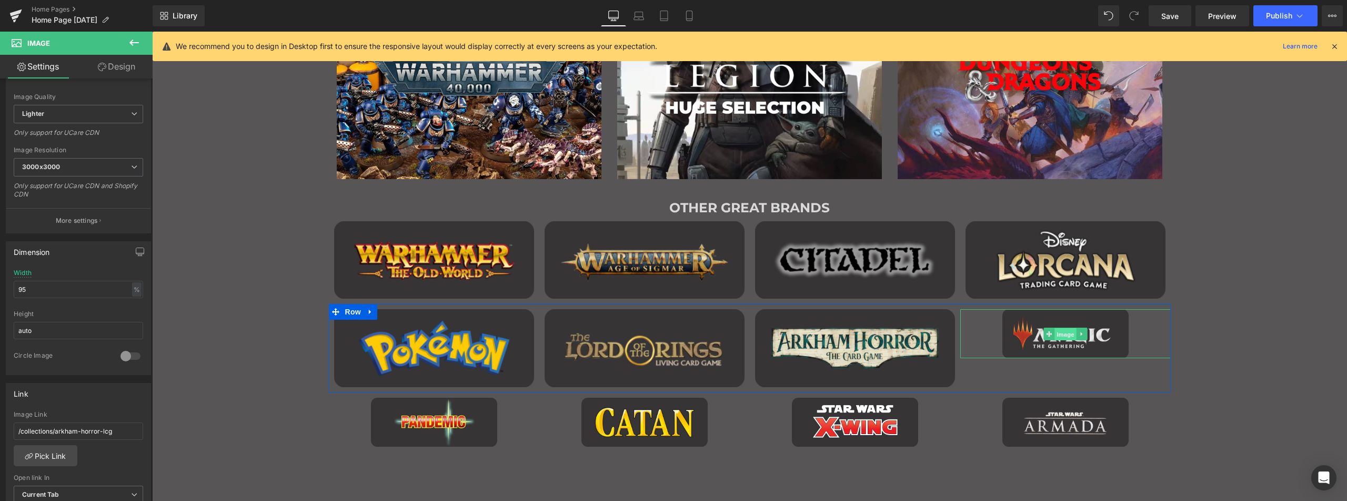
click at [1063, 334] on span "Image" at bounding box center [1066, 334] width 22 height 13
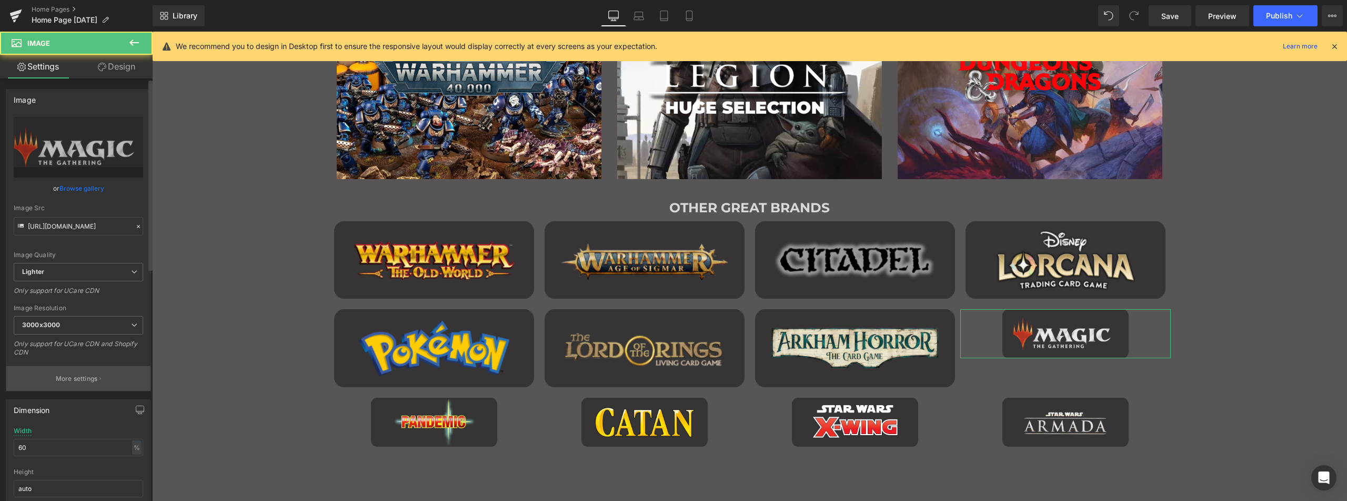
scroll to position [105, 0]
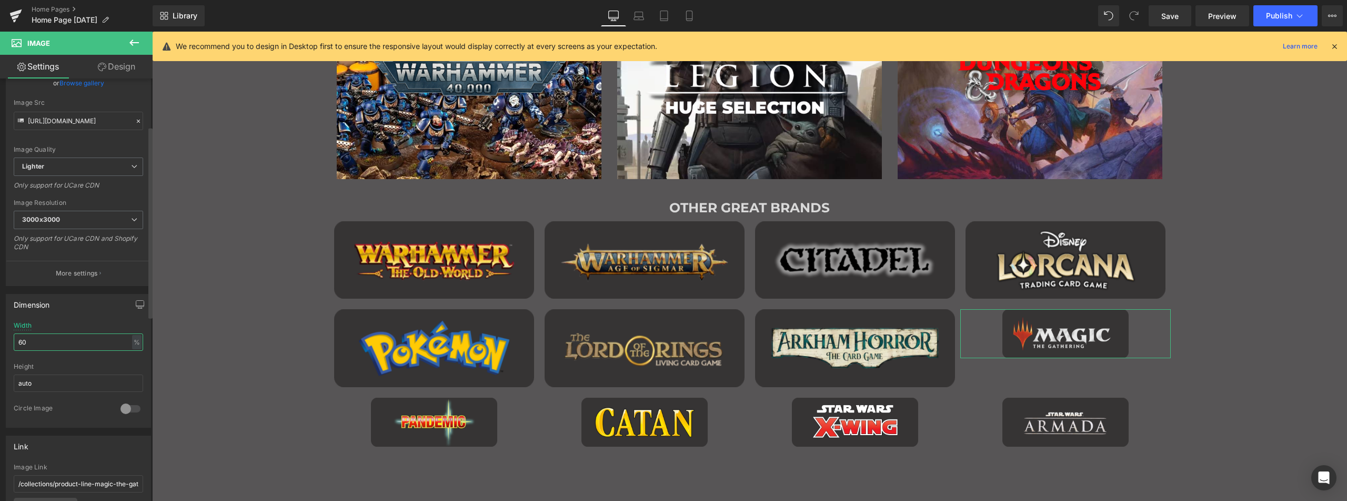
click at [43, 337] on input "60" at bounding box center [78, 341] width 129 height 17
type input "95"
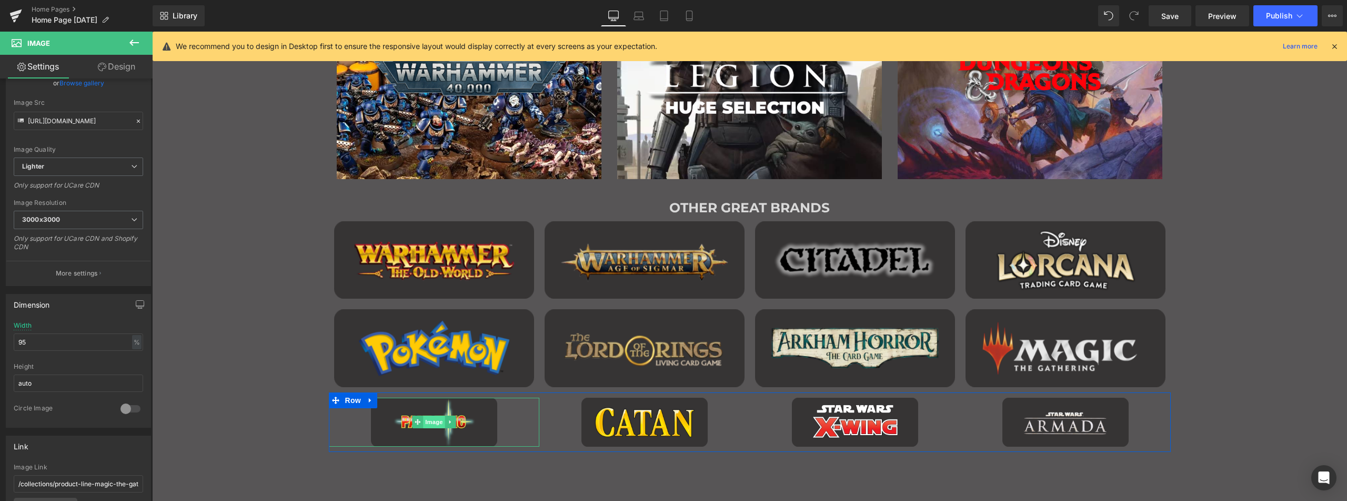
click at [427, 423] on span "Image" at bounding box center [434, 421] width 22 height 13
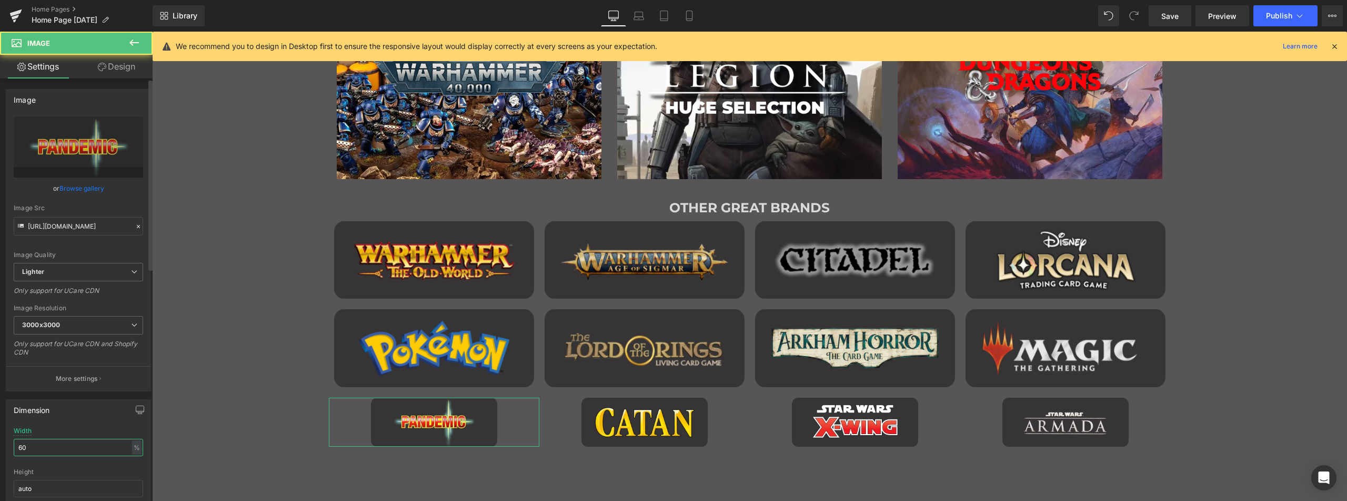
click at [61, 439] on input "60" at bounding box center [78, 446] width 129 height 17
click at [60, 439] on input "60" at bounding box center [78, 446] width 129 height 17
type input "95"
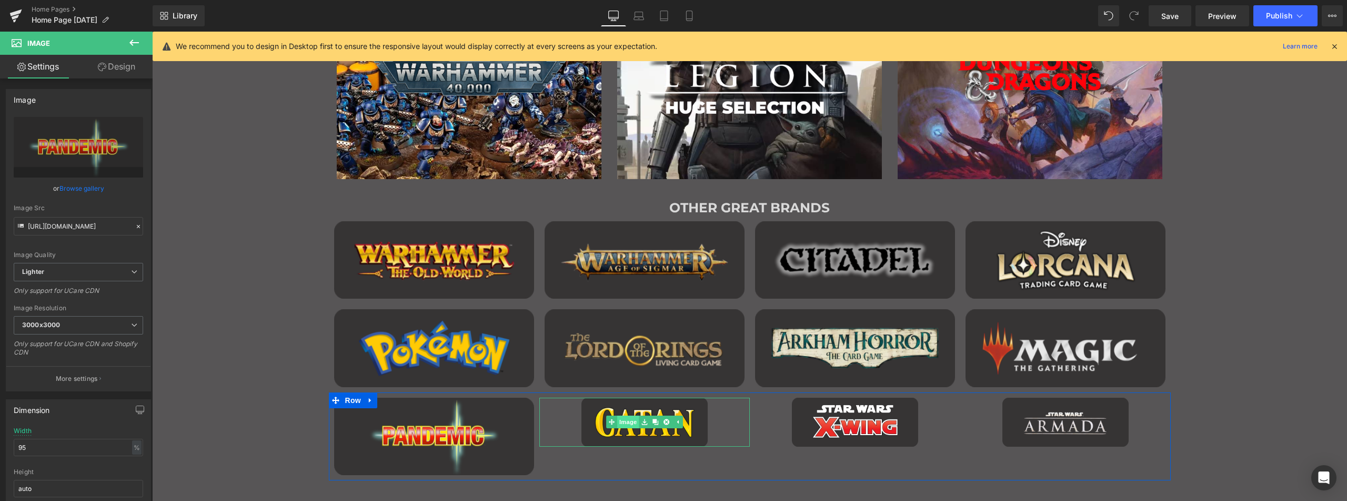
click at [622, 424] on link "Image" at bounding box center [622, 421] width 33 height 13
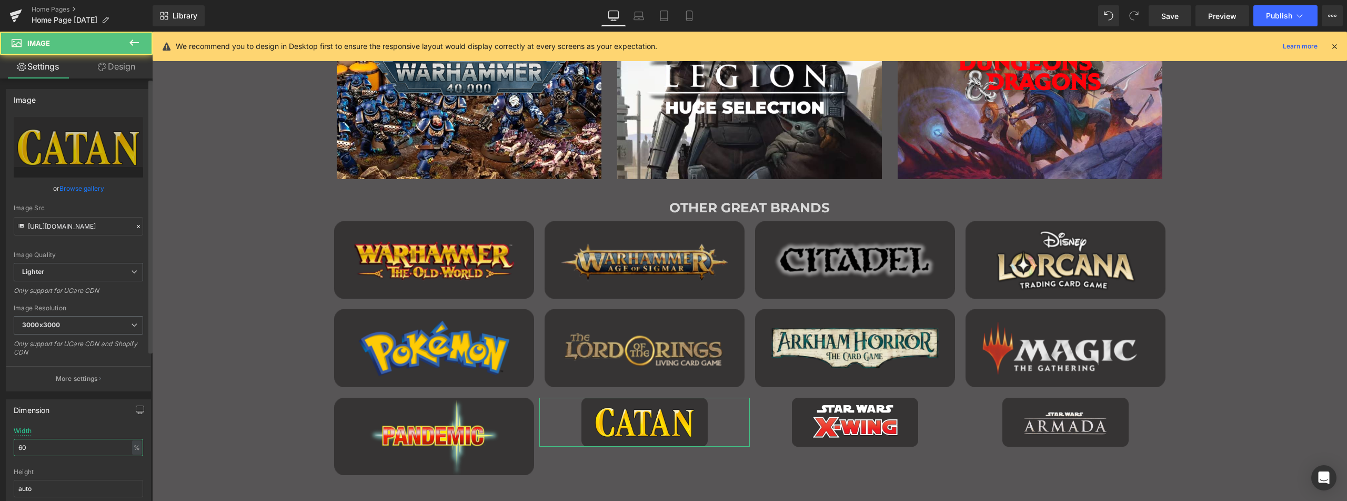
click at [52, 442] on input "60" at bounding box center [78, 446] width 129 height 17
type input "95"
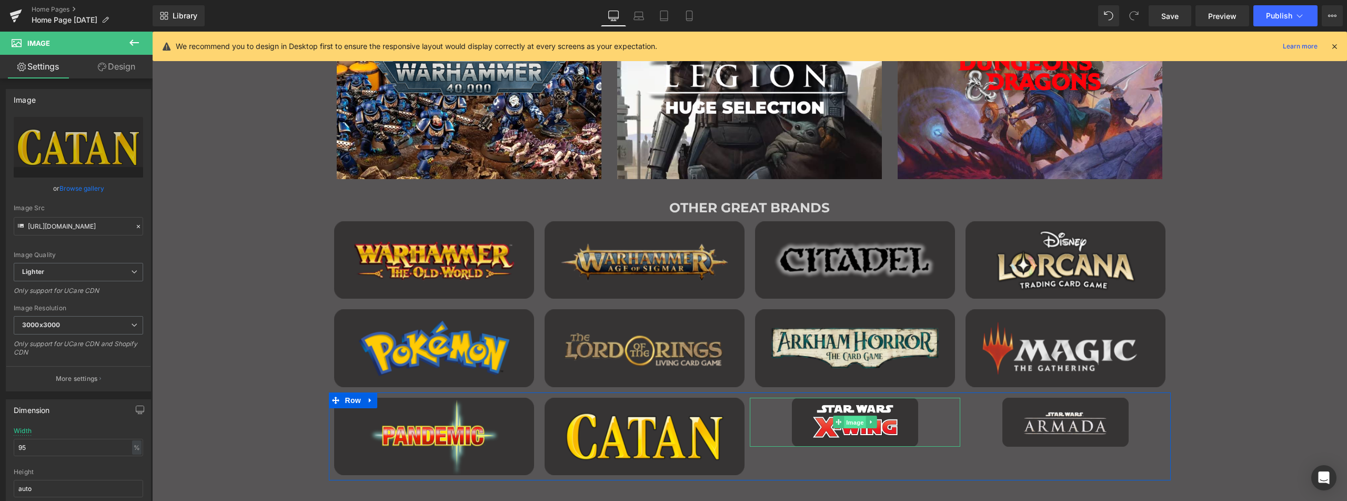
click at [833, 424] on link "Image" at bounding box center [849, 421] width 33 height 13
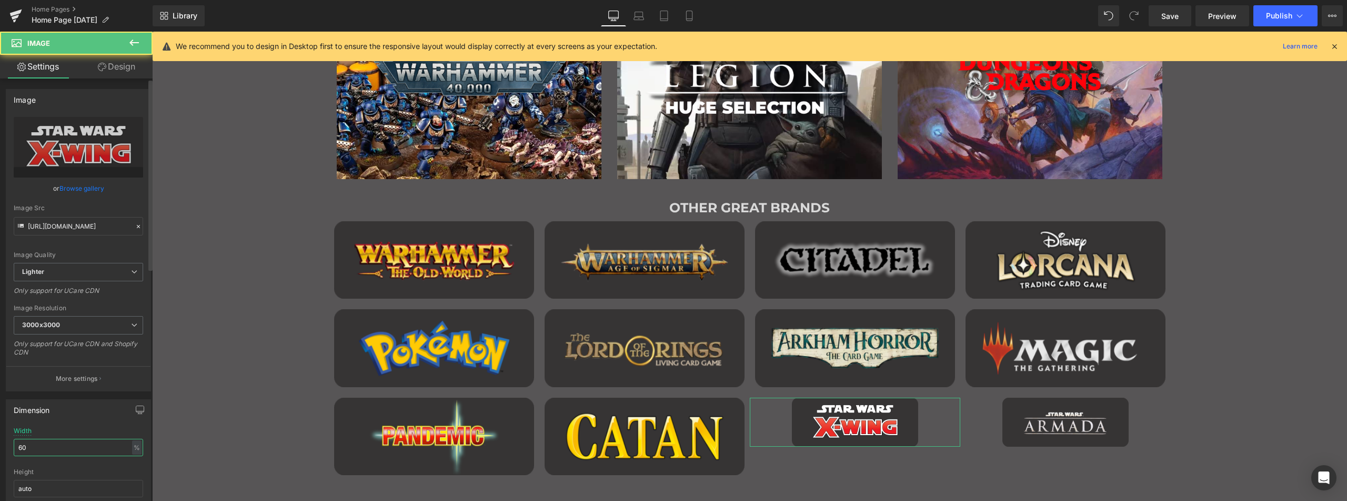
click at [49, 445] on input "60" at bounding box center [78, 446] width 129 height 17
type input "95"
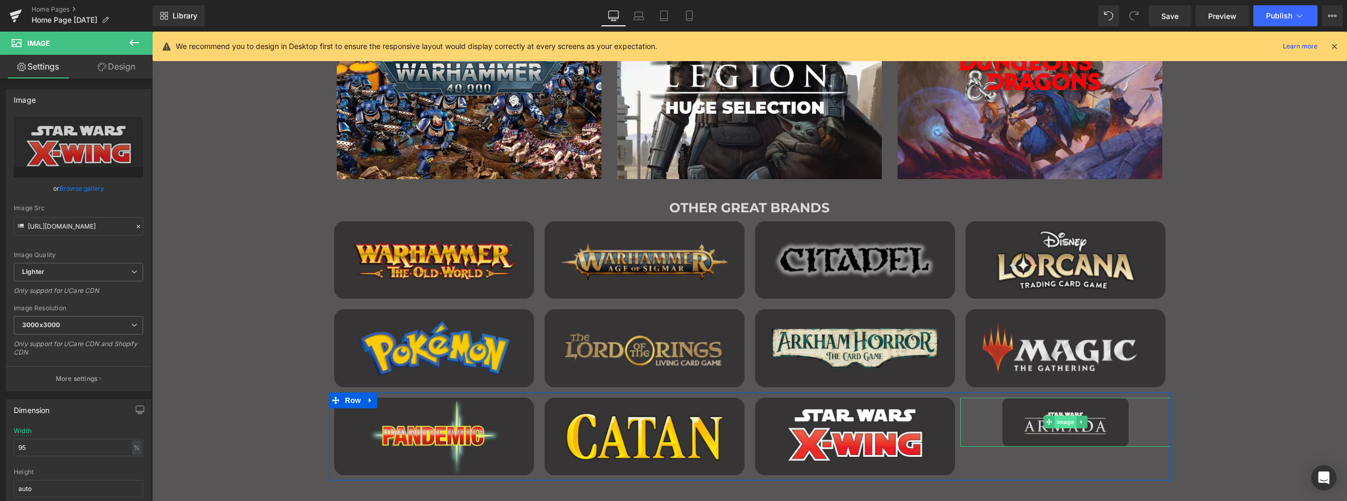
click at [1062, 423] on span "Image" at bounding box center [1066, 421] width 22 height 13
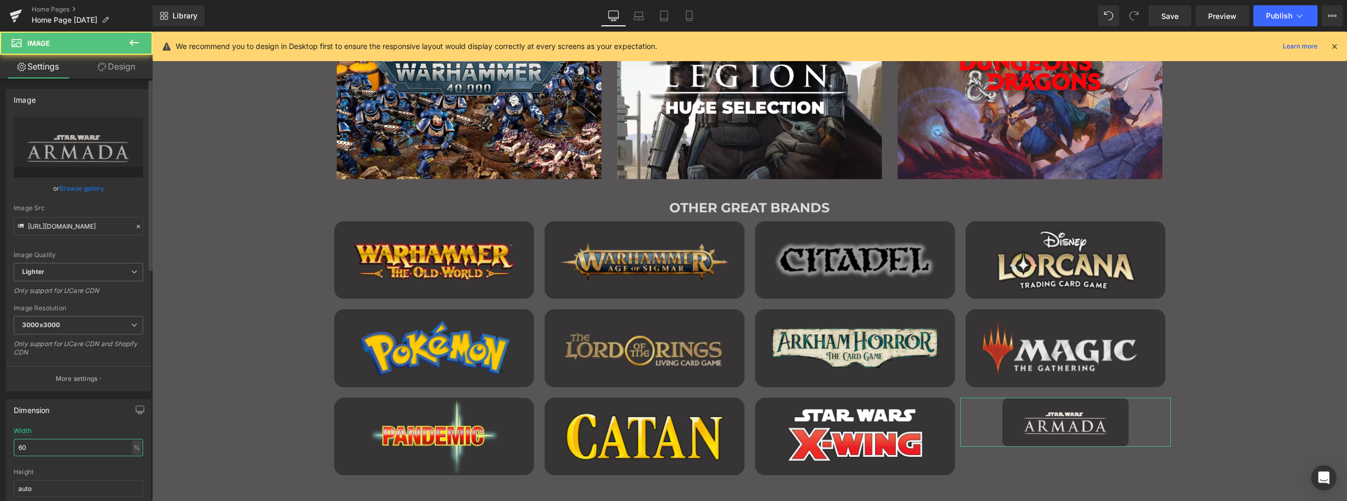
click at [66, 444] on input "60" at bounding box center [78, 446] width 129 height 17
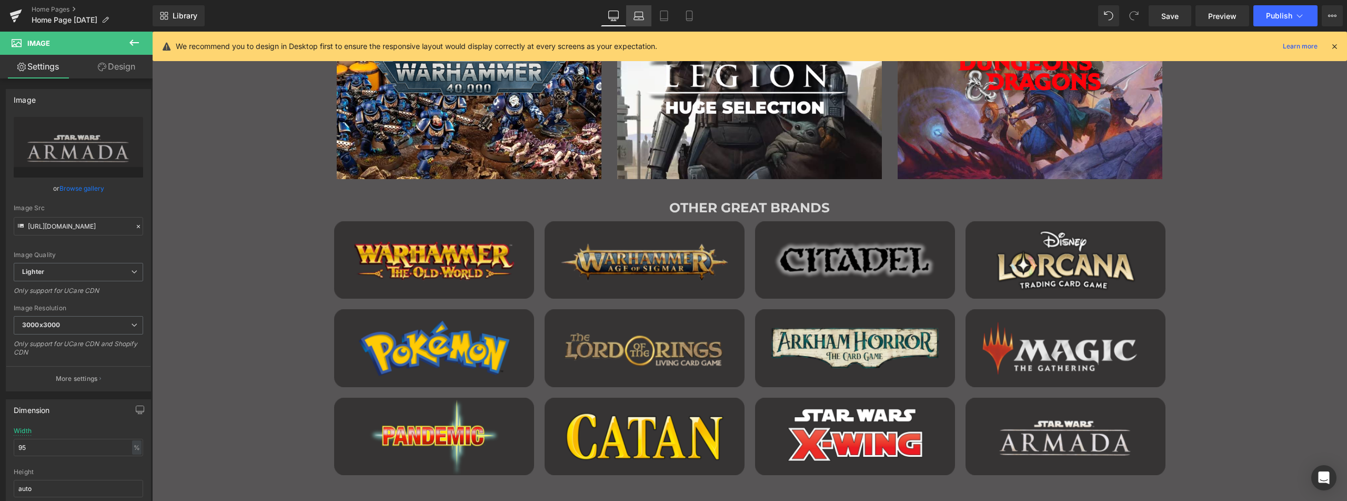
click at [644, 14] on icon at bounding box center [639, 16] width 11 height 11
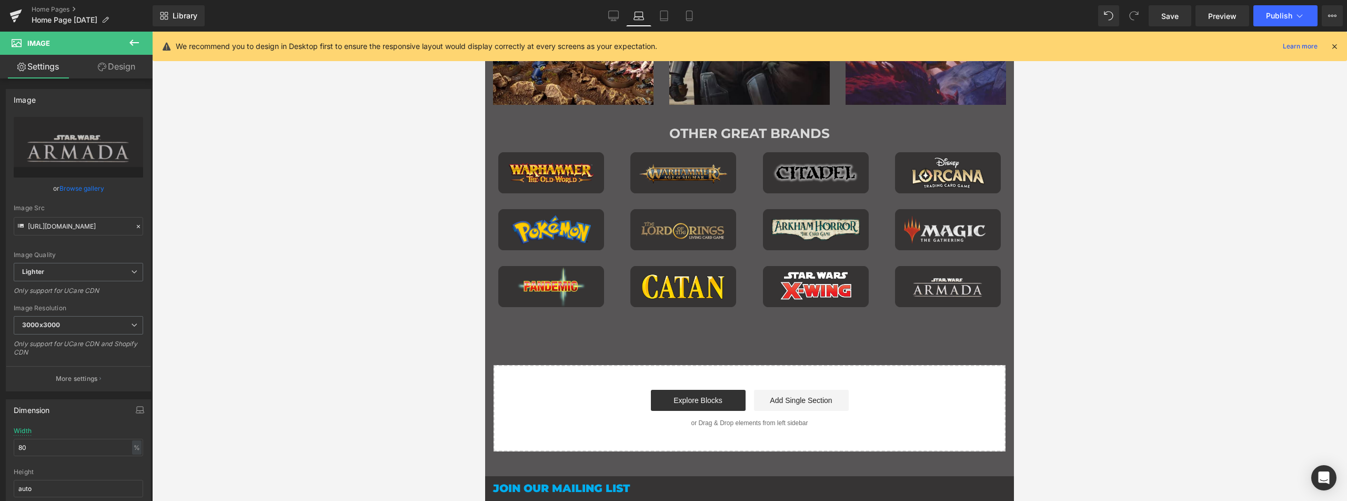
scroll to position [675, 0]
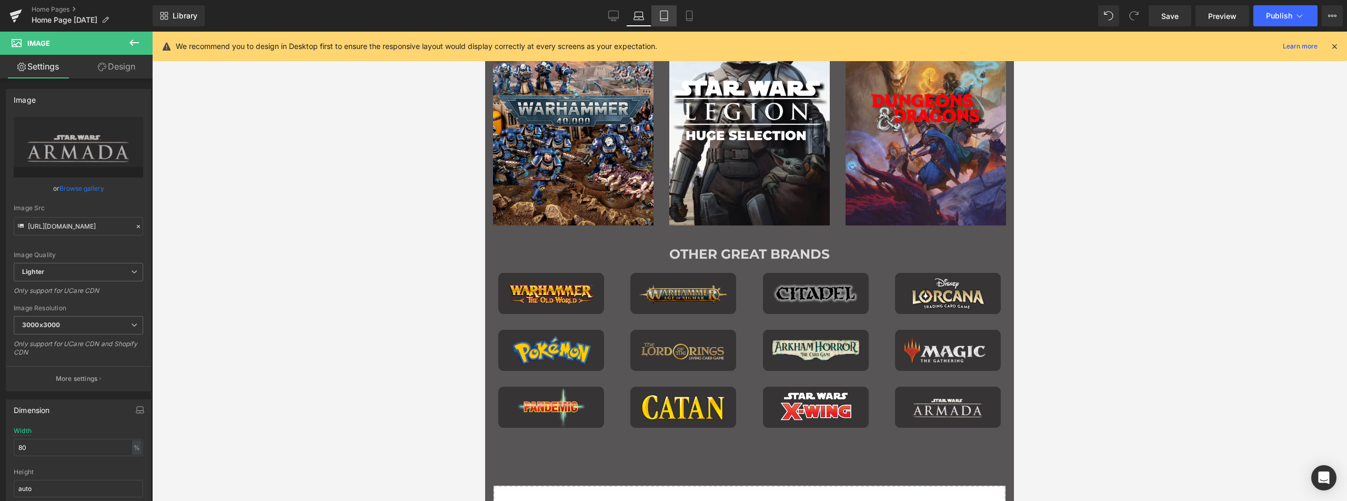
click at [663, 9] on link "Tablet" at bounding box center [664, 15] width 25 height 21
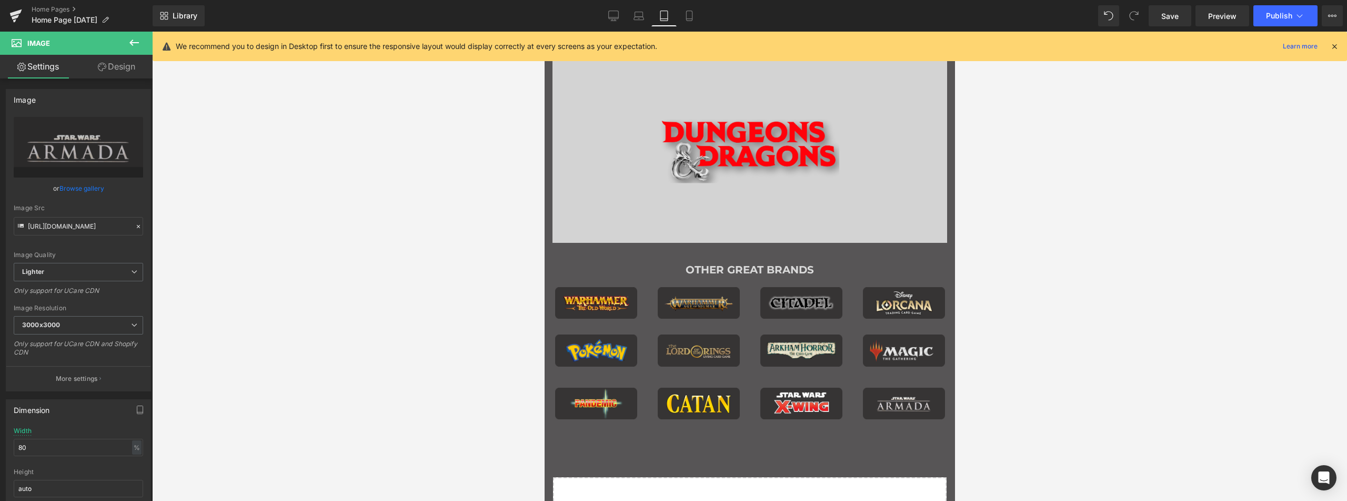
scroll to position [1597, 0]
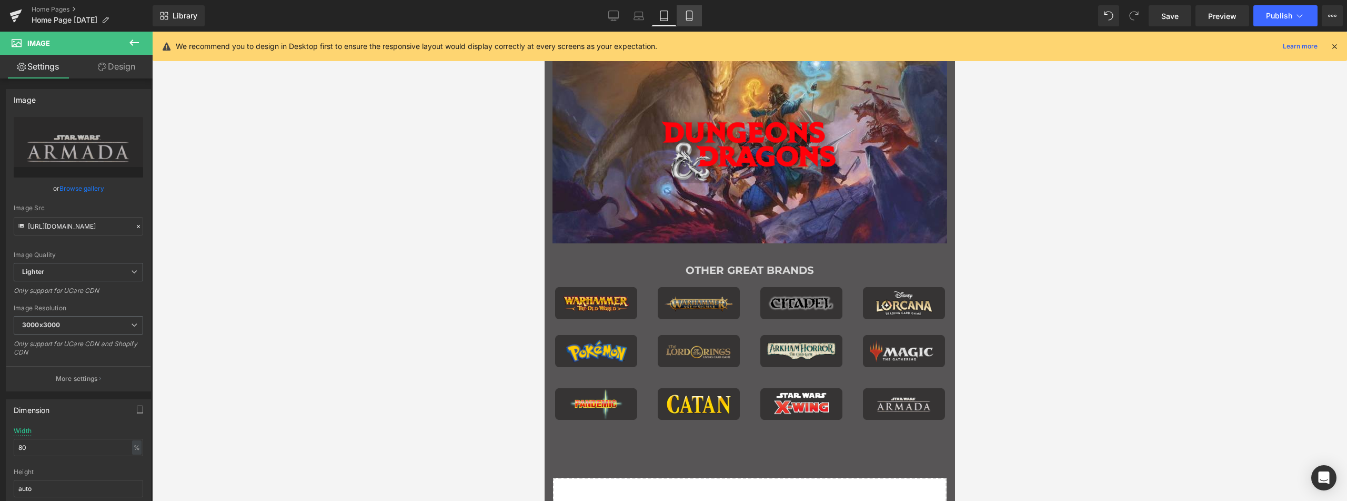
click at [685, 12] on icon at bounding box center [689, 16] width 11 height 11
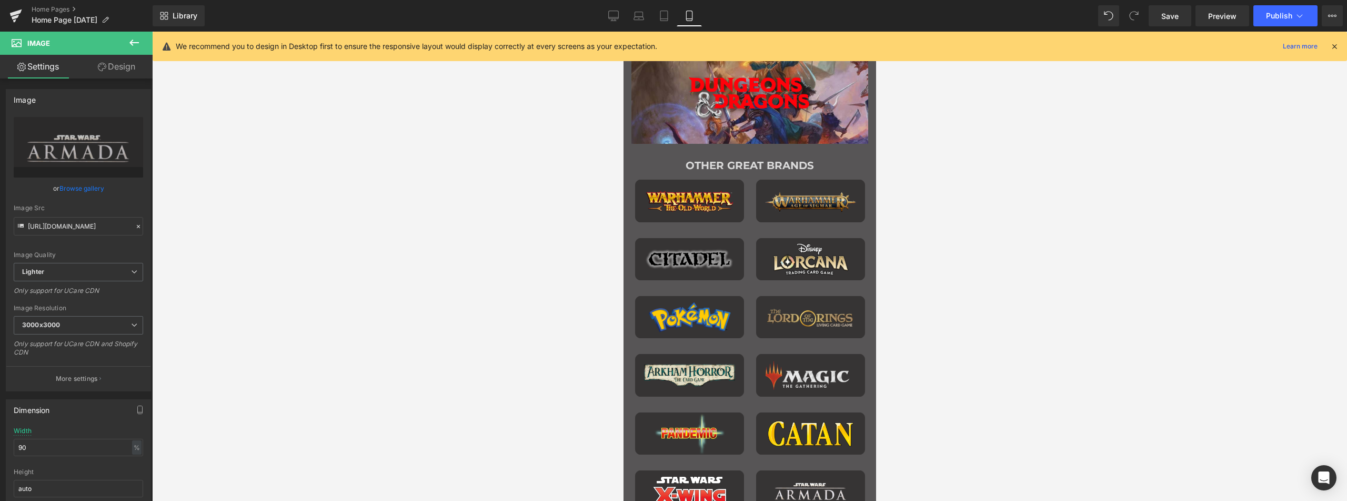
scroll to position [1075, 0]
click at [605, 13] on link "Desktop" at bounding box center [613, 15] width 25 height 21
type input "95"
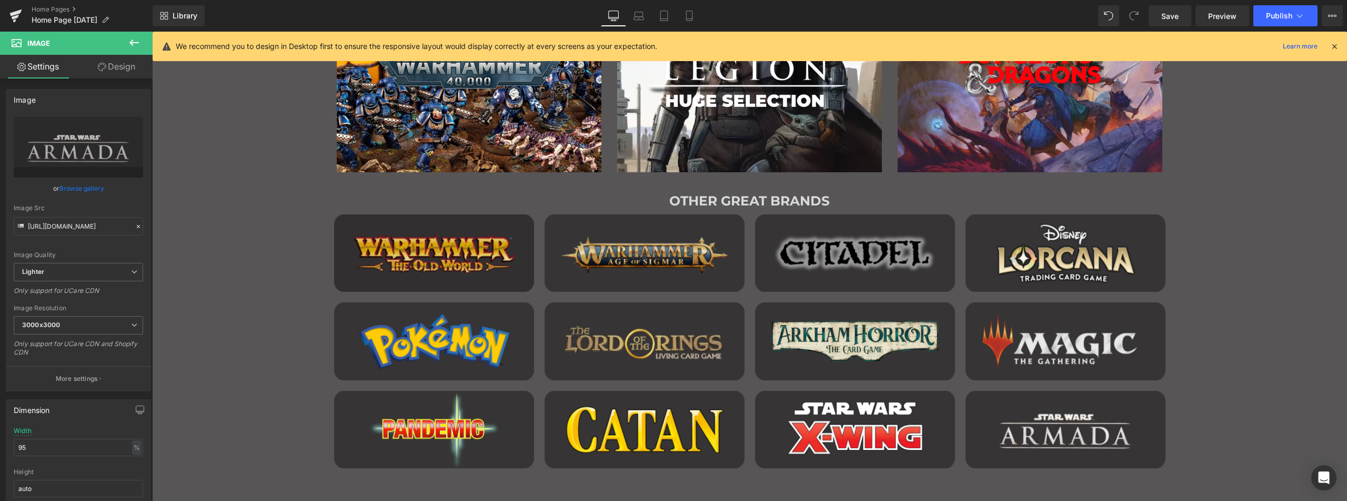
scroll to position [972, 0]
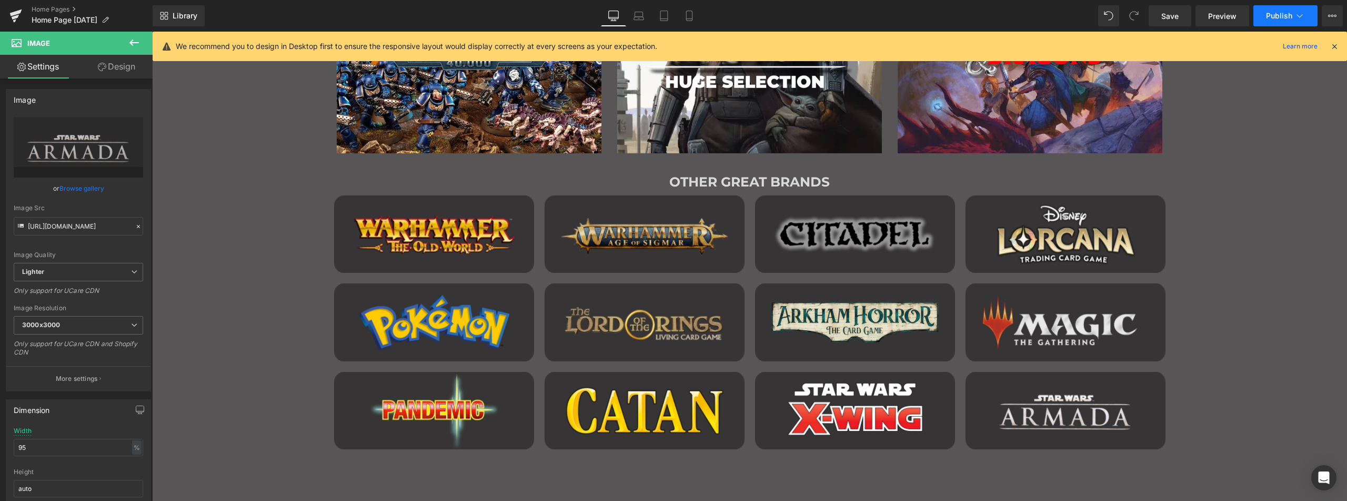
click at [1284, 16] on span "Publish" at bounding box center [1279, 16] width 26 height 8
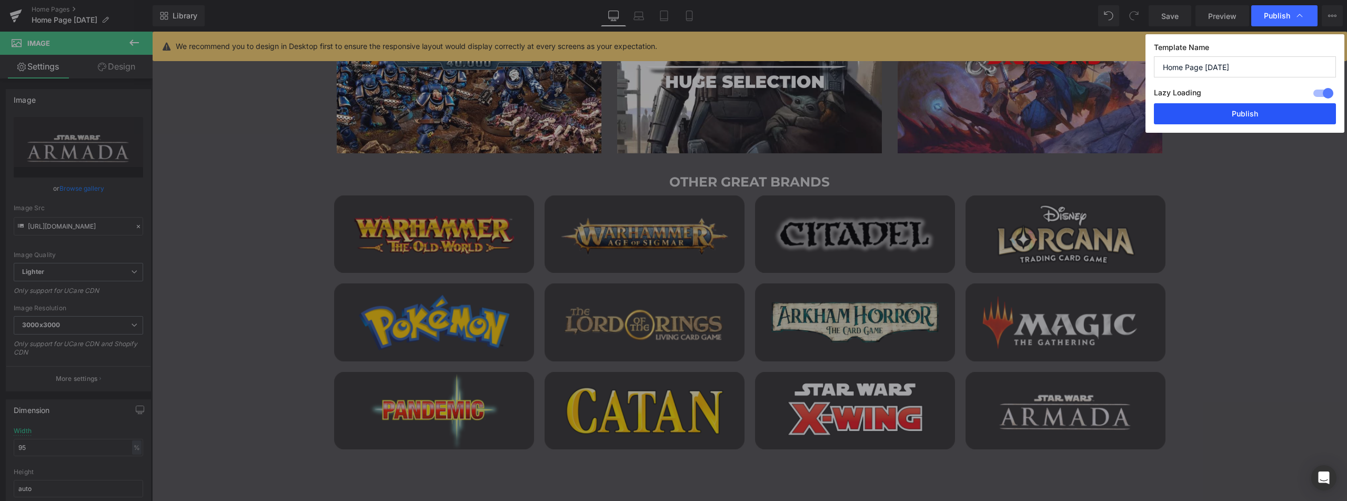
drag, startPoint x: 1239, startPoint y: 112, endPoint x: 1106, endPoint y: 31, distance: 156.2
click at [1239, 112] on button "Publish" at bounding box center [1245, 113] width 182 height 21
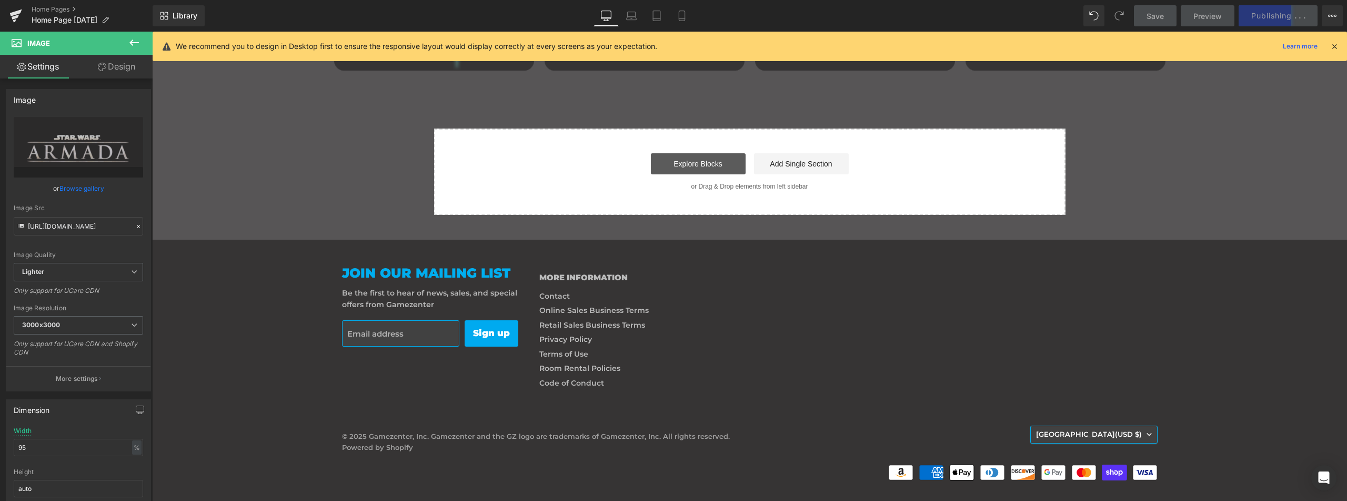
scroll to position [1356, 0]
